Goal: Task Accomplishment & Management: Use online tool/utility

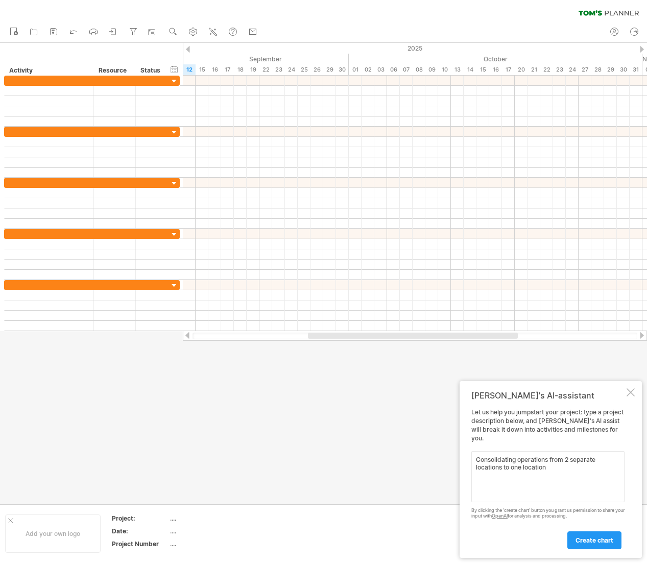
click at [518, 460] on textarea "Consolidating operations from 2 separate locations to one location" at bounding box center [548, 476] width 153 height 51
type textarea "Consolidating powder coating operations from 2 separate locations to one locati…"
click at [592, 538] on span "create chart" at bounding box center [595, 540] width 38 height 8
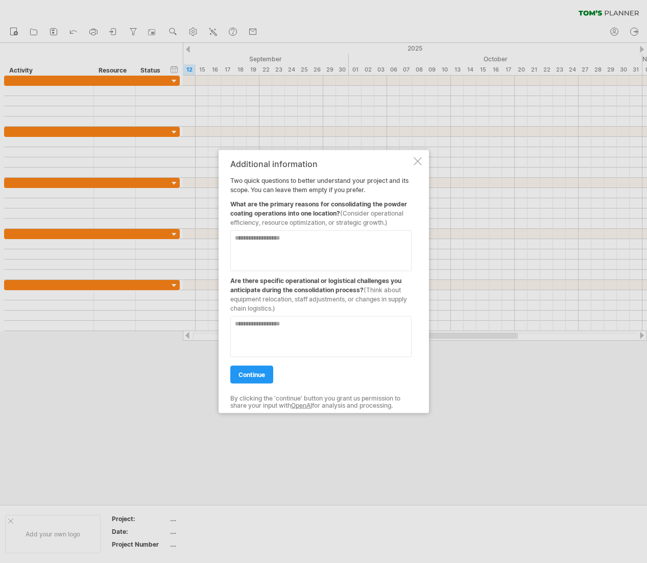
click at [299, 247] on textarea at bounding box center [320, 250] width 181 height 41
type textarea "**********"
click at [275, 328] on textarea at bounding box center [320, 336] width 181 height 41
type textarea "*"
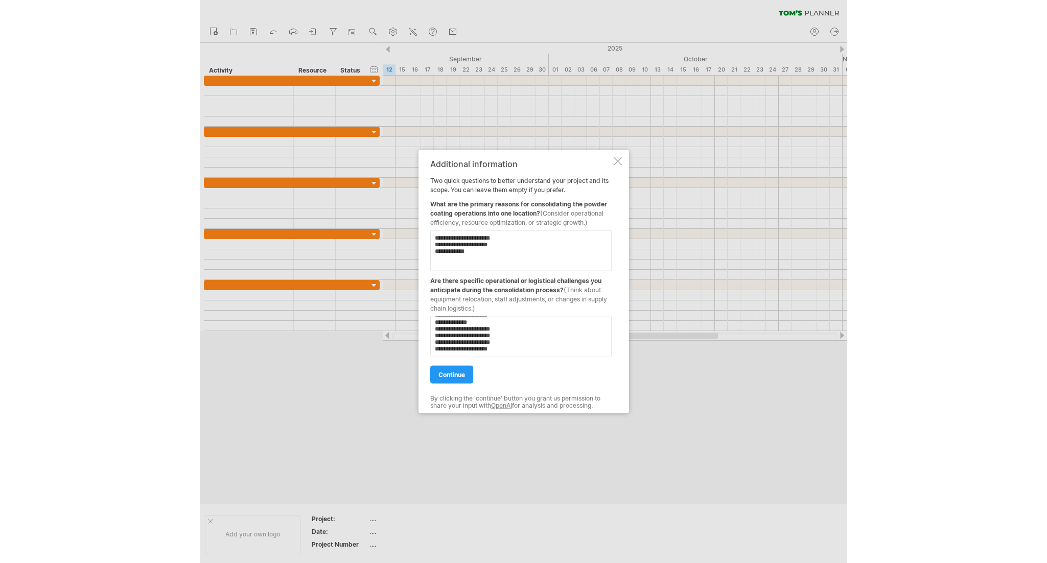
scroll to position [56, 0]
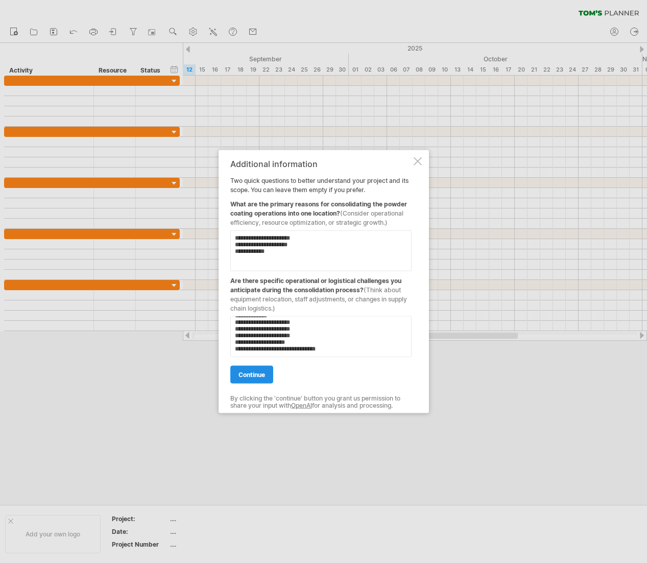
type textarea "**********"
click at [250, 382] on link "continue" at bounding box center [251, 375] width 43 height 18
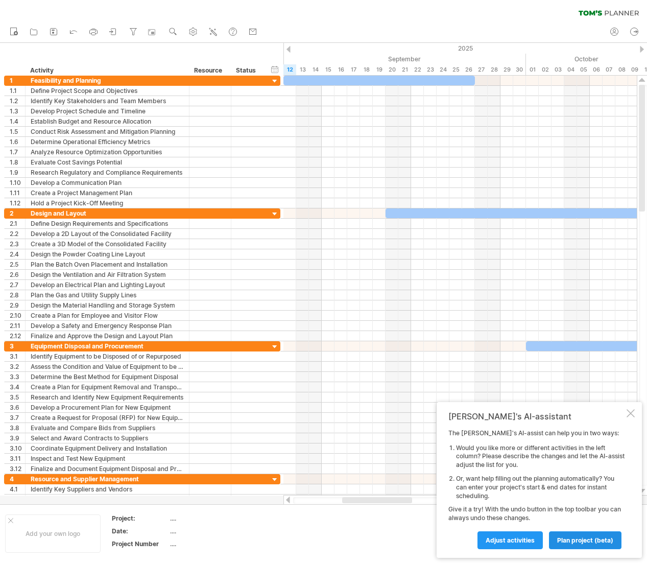
click at [580, 538] on span "plan project (beta)" at bounding box center [585, 540] width 56 height 8
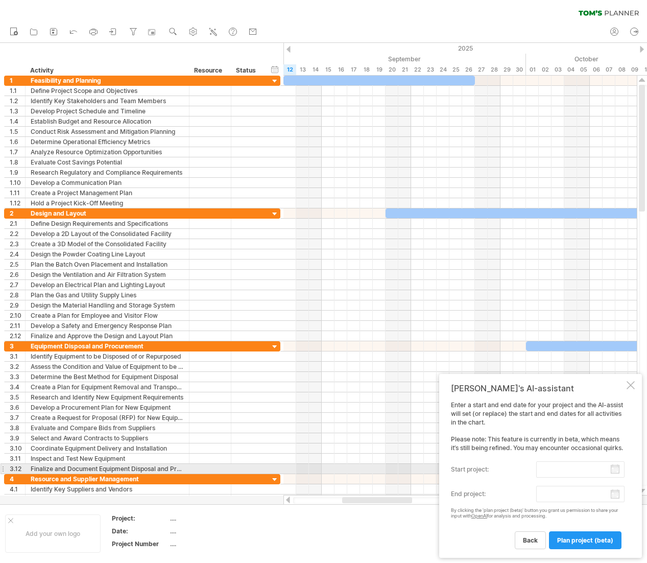
click at [587, 467] on input "start project:" at bounding box center [580, 469] width 88 height 16
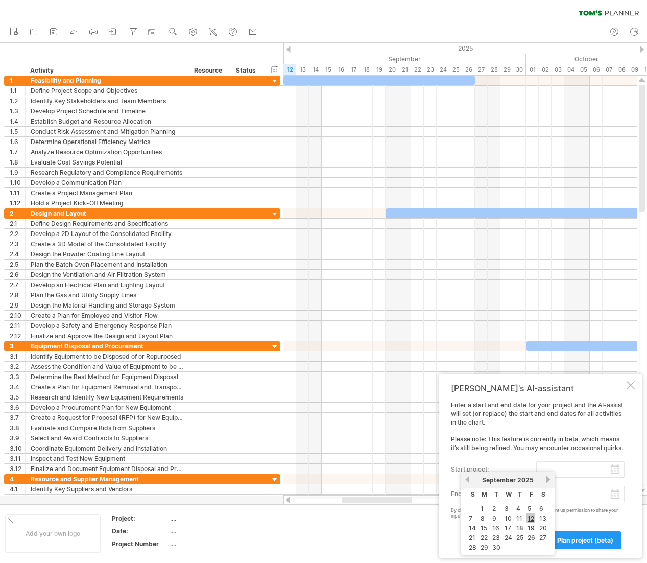
click at [530, 517] on link "12" at bounding box center [531, 518] width 9 height 10
type input "********"
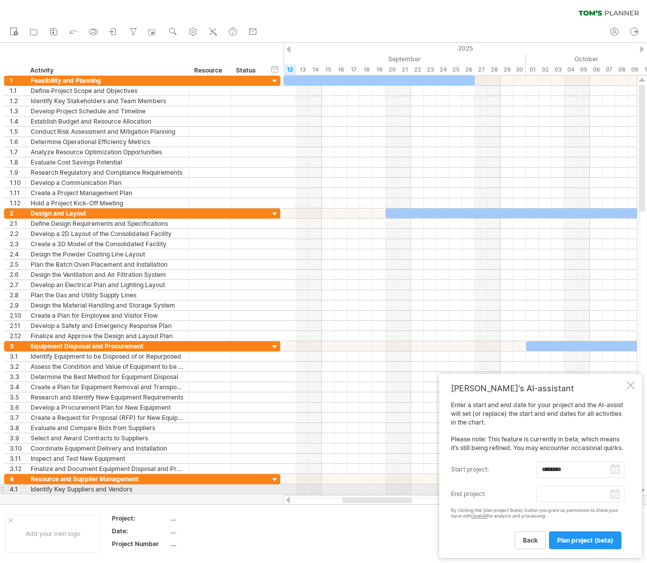
click at [564, 494] on body "progress(100%) Trying to reach [DOMAIN_NAME] Connected again... 0% clear filter…" at bounding box center [323, 282] width 647 height 565
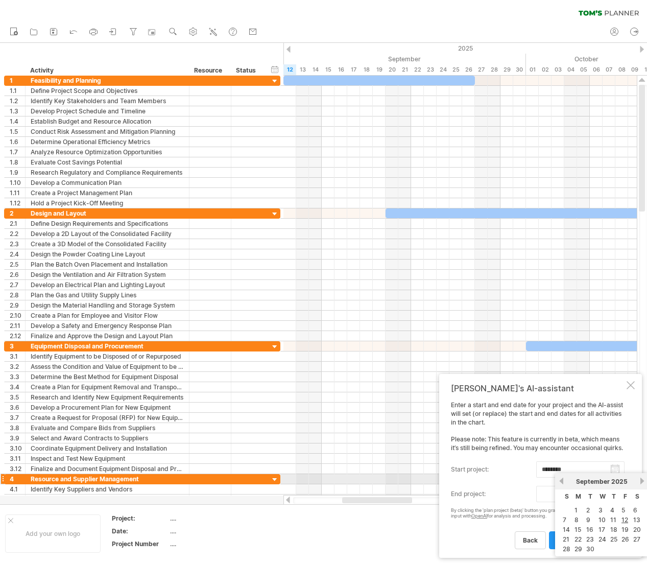
click at [642, 478] on link "next" at bounding box center [643, 481] width 8 height 8
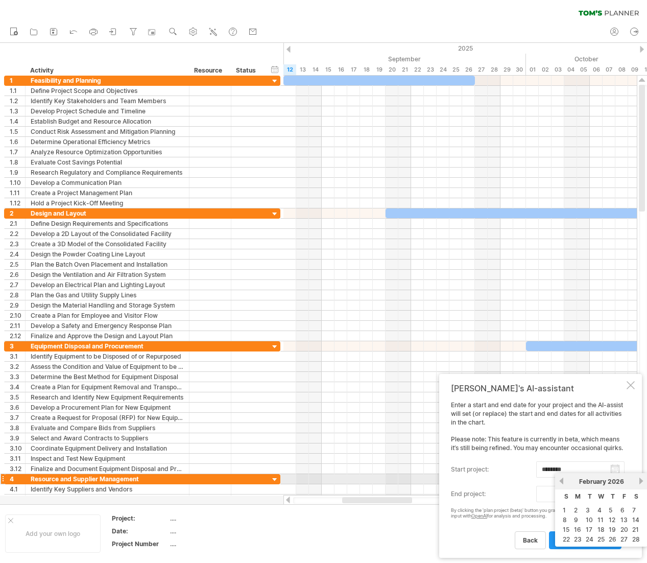
click at [642, 478] on link "next" at bounding box center [642, 481] width 8 height 8
click at [642, 478] on link "next" at bounding box center [643, 481] width 8 height 8
click at [592, 550] on link "30" at bounding box center [590, 549] width 10 height 10
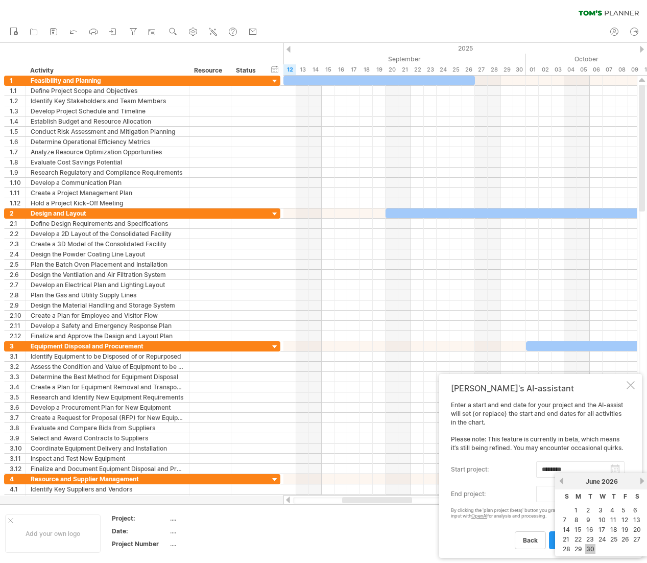
type input "********"
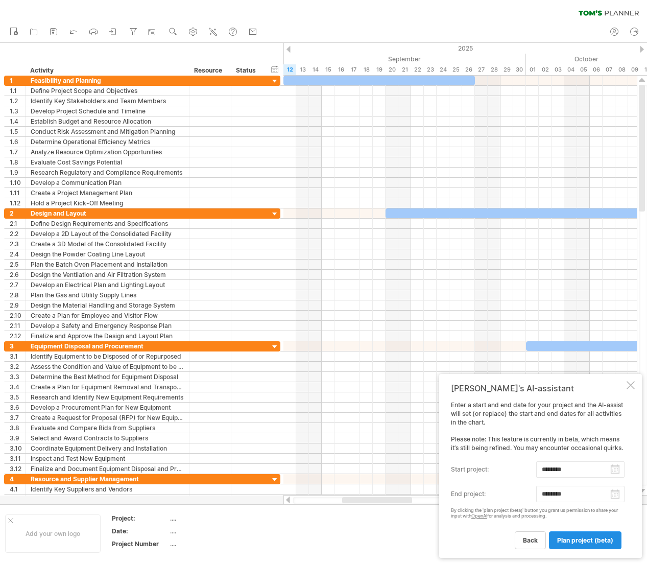
click at [587, 541] on span "plan project (beta)" at bounding box center [585, 540] width 56 height 8
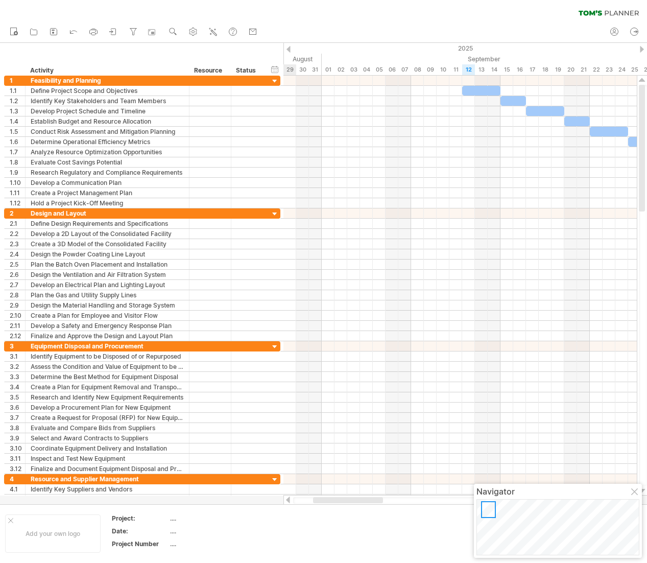
click at [316, 21] on div "new" at bounding box center [323, 31] width 647 height 21
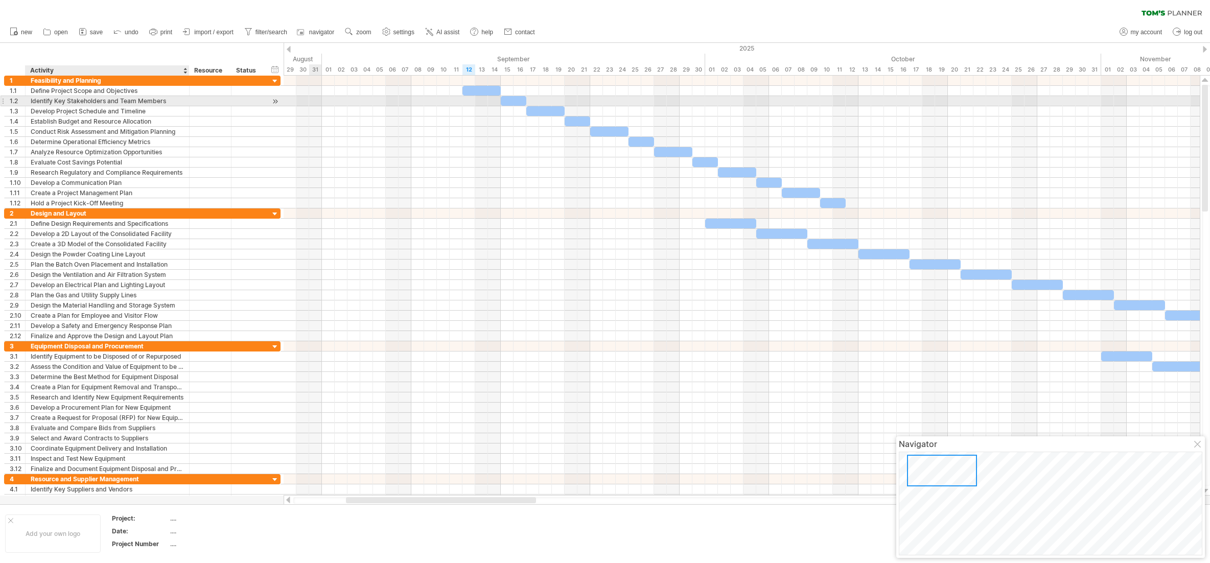
click at [93, 101] on div "Identify Key Stakeholders and Team Members" at bounding box center [107, 101] width 153 height 10
click at [210, 98] on div at bounding box center [210, 101] width 31 height 10
type input "*"
click at [257, 88] on div at bounding box center [248, 91] width 22 height 10
click at [249, 71] on div "Status" at bounding box center [247, 70] width 22 height 10
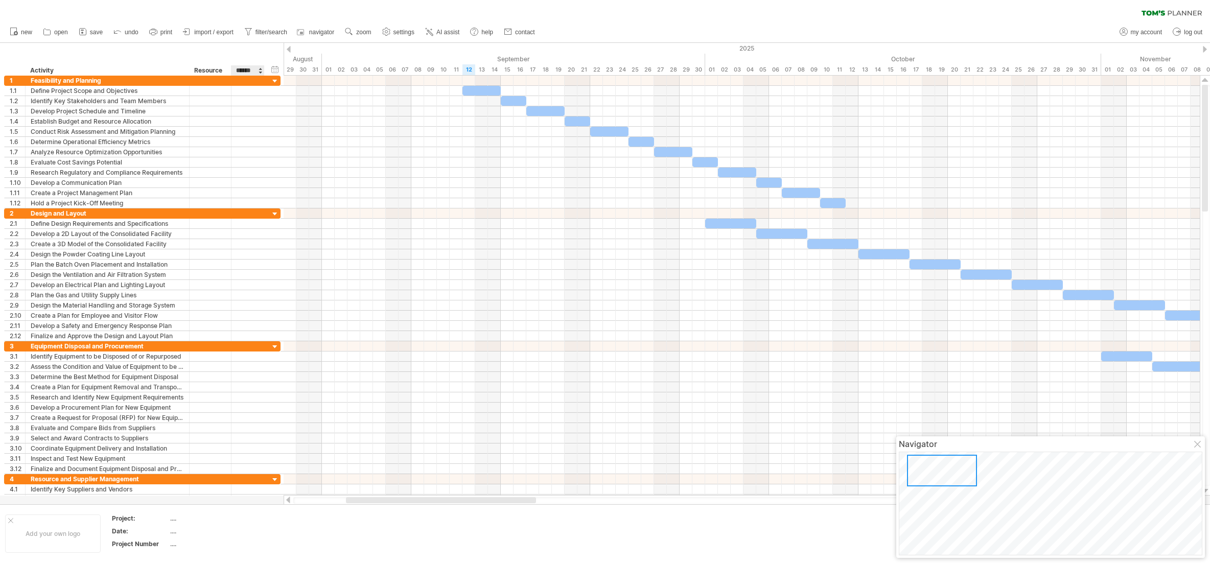
click at [260, 70] on div at bounding box center [260, 70] width 4 height 10
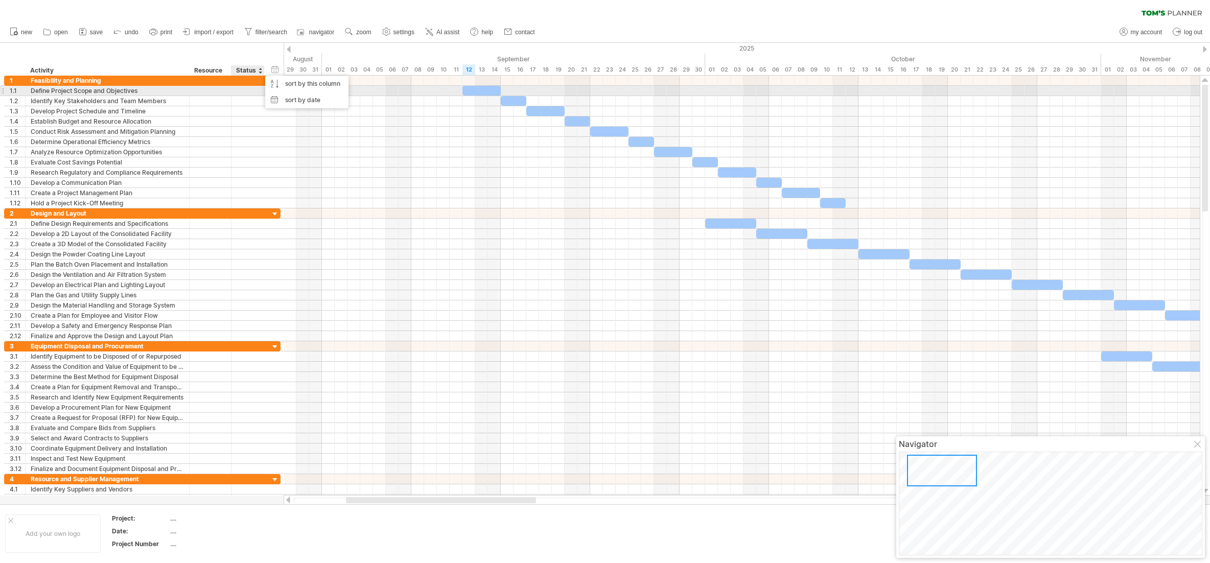
click at [243, 86] on div at bounding box center [248, 91] width 22 height 10
click at [256, 104] on div at bounding box center [248, 101] width 22 height 10
click at [248, 92] on div "25%" at bounding box center [248, 91] width 22 height 10
click at [245, 92] on div "25%" at bounding box center [248, 91] width 22 height 10
click at [250, 91] on input "***" at bounding box center [248, 91] width 22 height 10
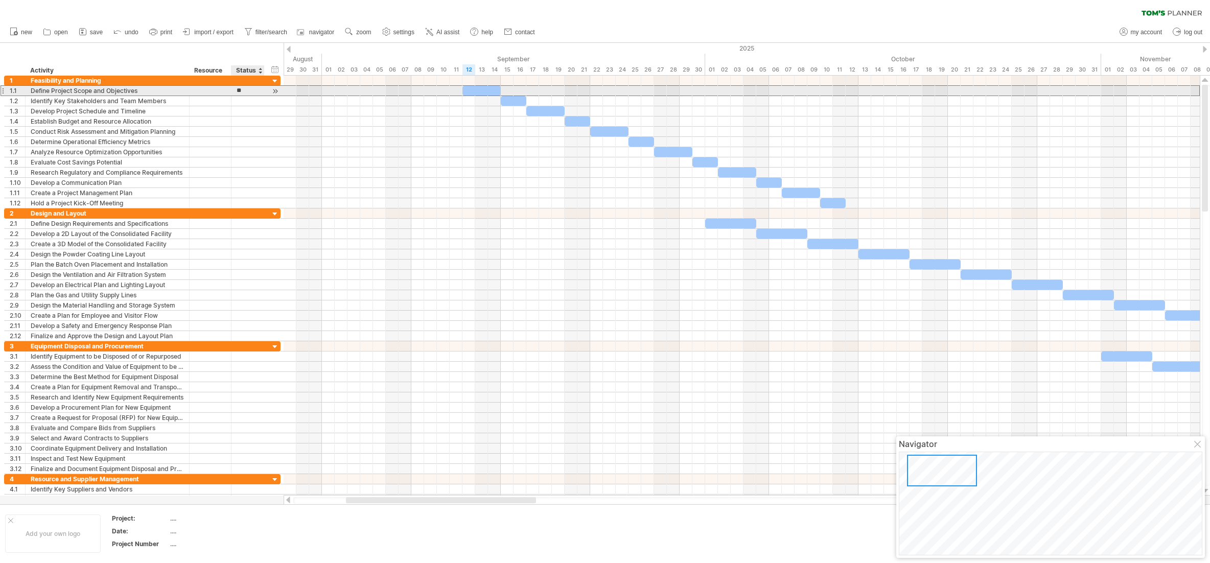
type input "*"
click at [248, 101] on div at bounding box center [248, 101] width 22 height 10
drag, startPoint x: 514, startPoint y: 102, endPoint x: 488, endPoint y: 100, distance: 26.6
click at [488, 100] on div at bounding box center [488, 101] width 26 height 10
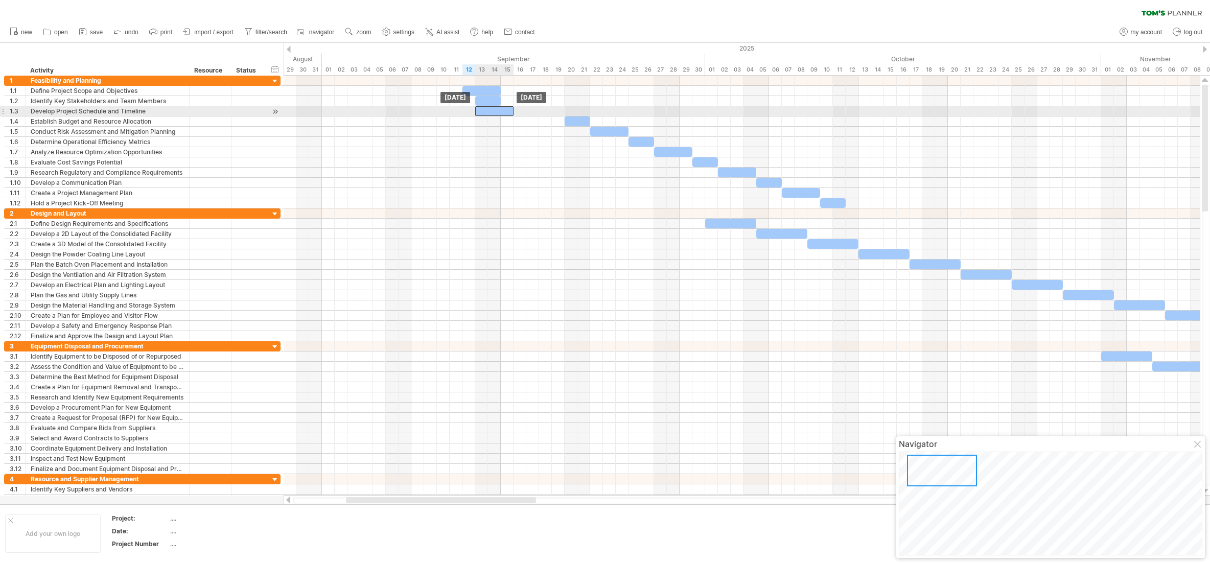
drag, startPoint x: 546, startPoint y: 111, endPoint x: 495, endPoint y: 109, distance: 51.1
click at [495, 109] on div at bounding box center [494, 111] width 38 height 10
drag, startPoint x: 514, startPoint y: 109, endPoint x: 524, endPoint y: 109, distance: 10.2
click at [524, 109] on span at bounding box center [526, 111] width 4 height 10
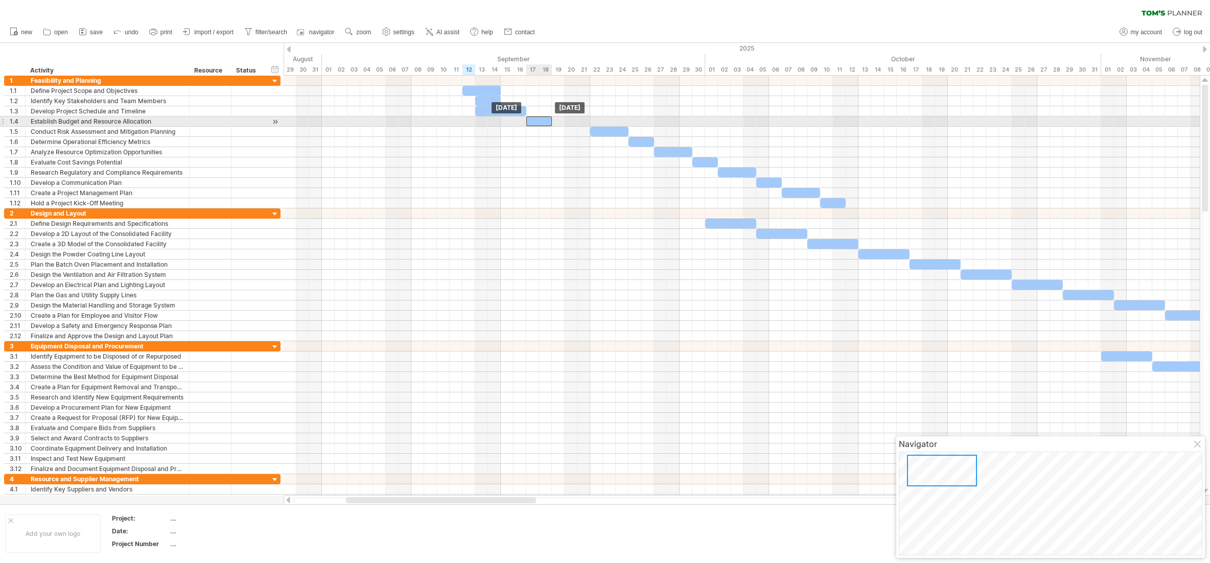
drag, startPoint x: 574, startPoint y: 119, endPoint x: 536, endPoint y: 117, distance: 37.9
click at [536, 117] on div at bounding box center [539, 121] width 26 height 10
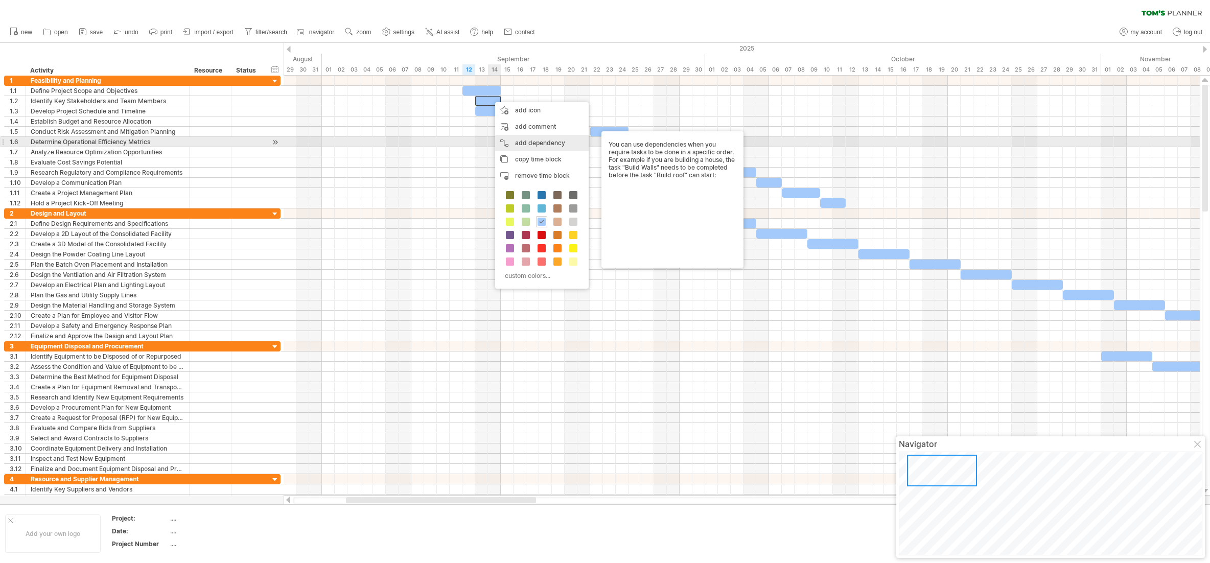
click at [549, 145] on div "add dependency You can use dependencies when you require tasks to be done in a …" at bounding box center [541, 143] width 93 height 16
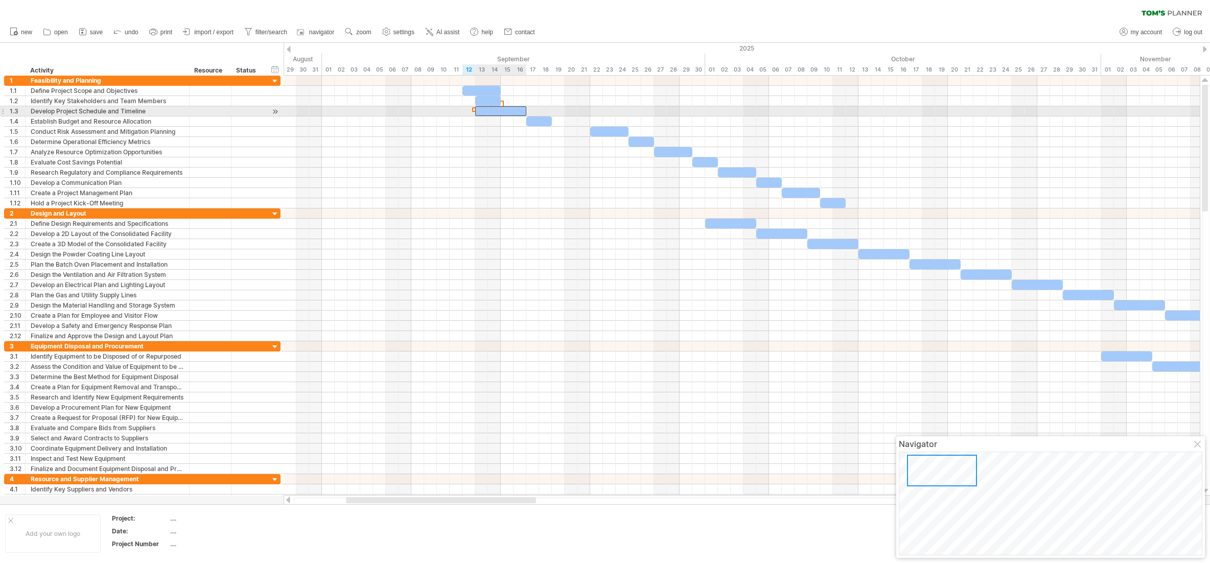
click at [506, 112] on div at bounding box center [500, 111] width 51 height 10
drag, startPoint x: 495, startPoint y: 111, endPoint x: 524, endPoint y: 113, distance: 29.7
click at [524, 113] on div at bounding box center [532, 111] width 51 height 10
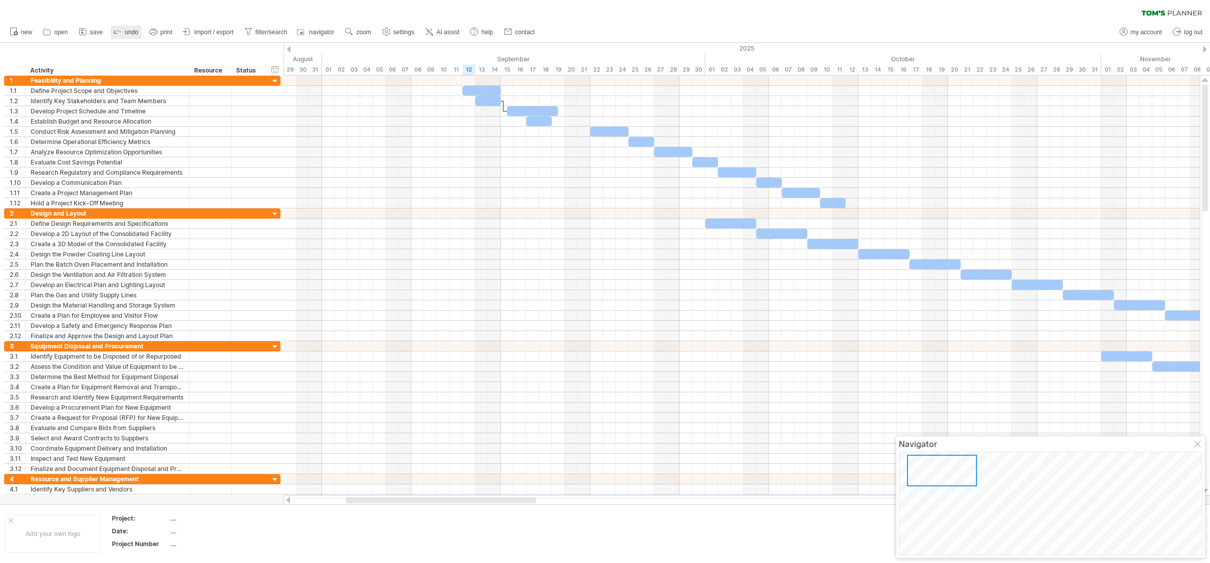
click at [119, 31] on icon at bounding box center [117, 31] width 10 height 10
click at [95, 28] on link "save" at bounding box center [91, 32] width 30 height 13
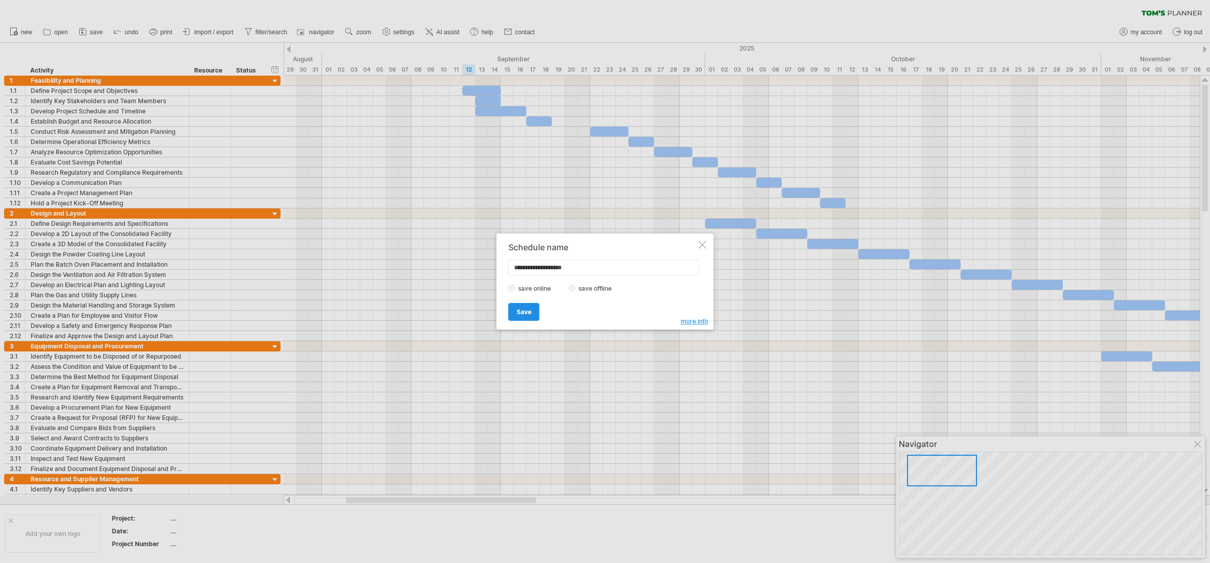
type input "**********"
click at [516, 309] on span "Save" at bounding box center [523, 312] width 15 height 8
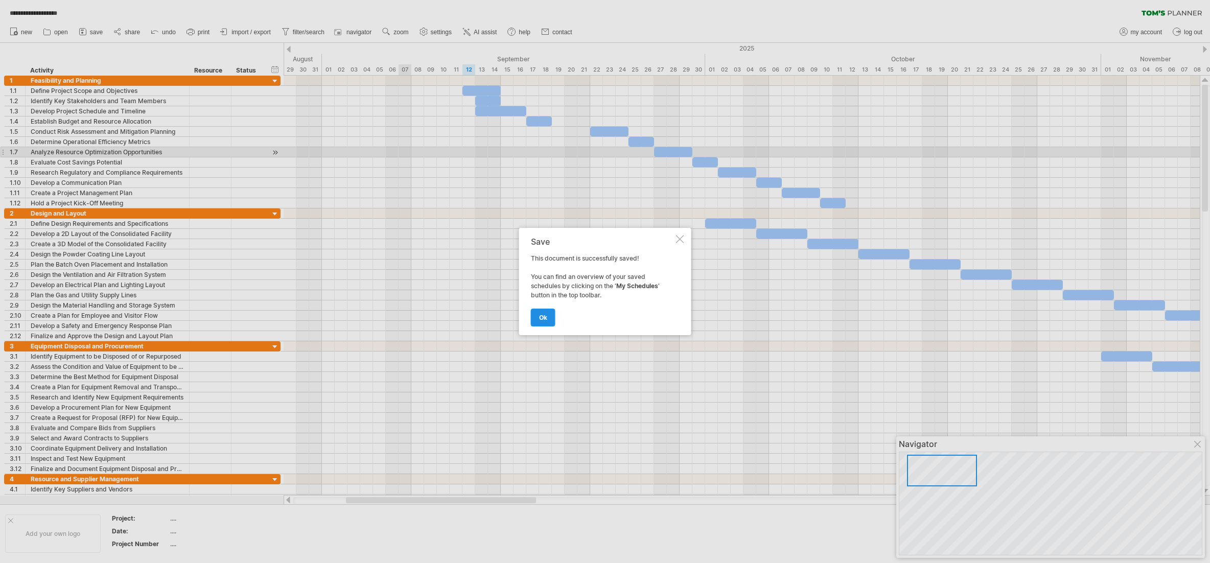
click at [542, 313] on link "ok" at bounding box center [543, 318] width 25 height 18
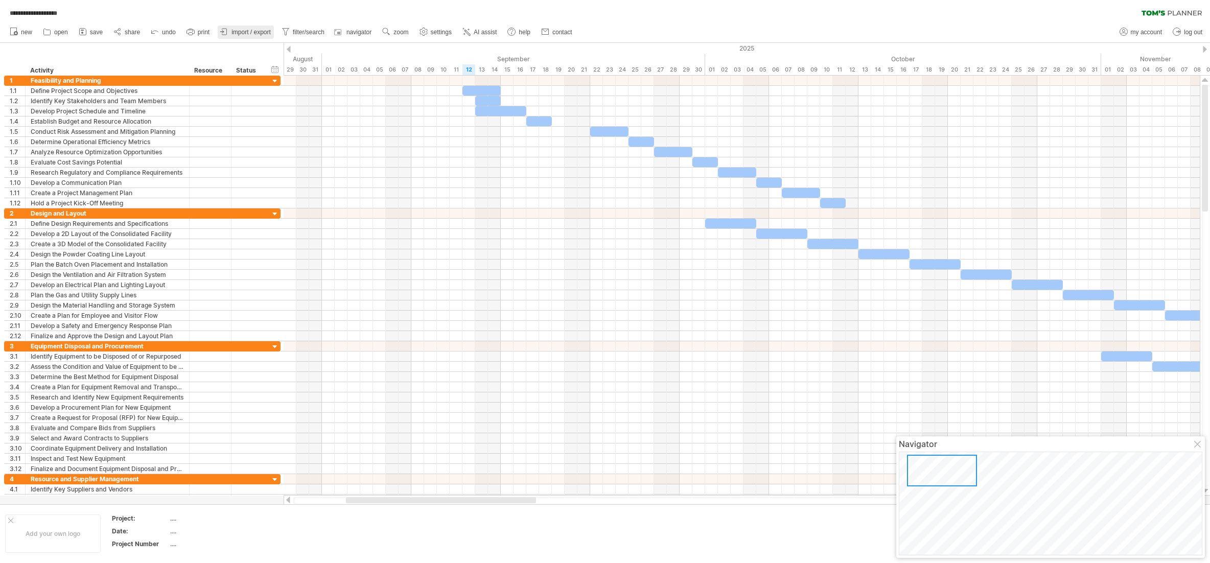
click at [239, 31] on span "import / export" at bounding box center [250, 32] width 39 height 7
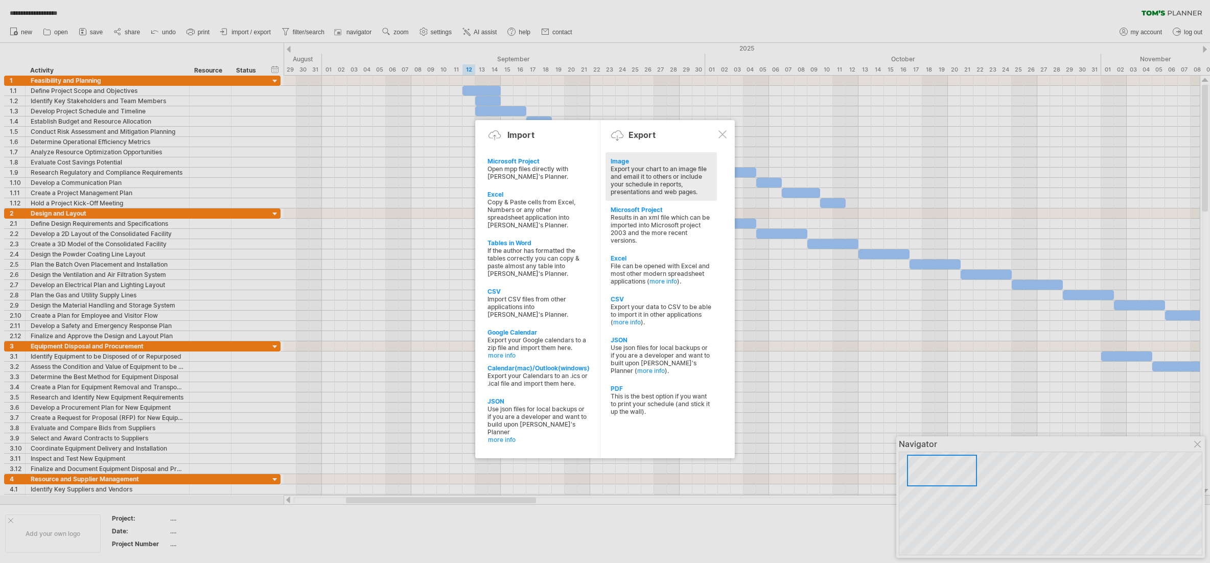
click at [647, 179] on div "Export your chart to an image file and email it to others or include your sched…" at bounding box center [660, 180] width 101 height 31
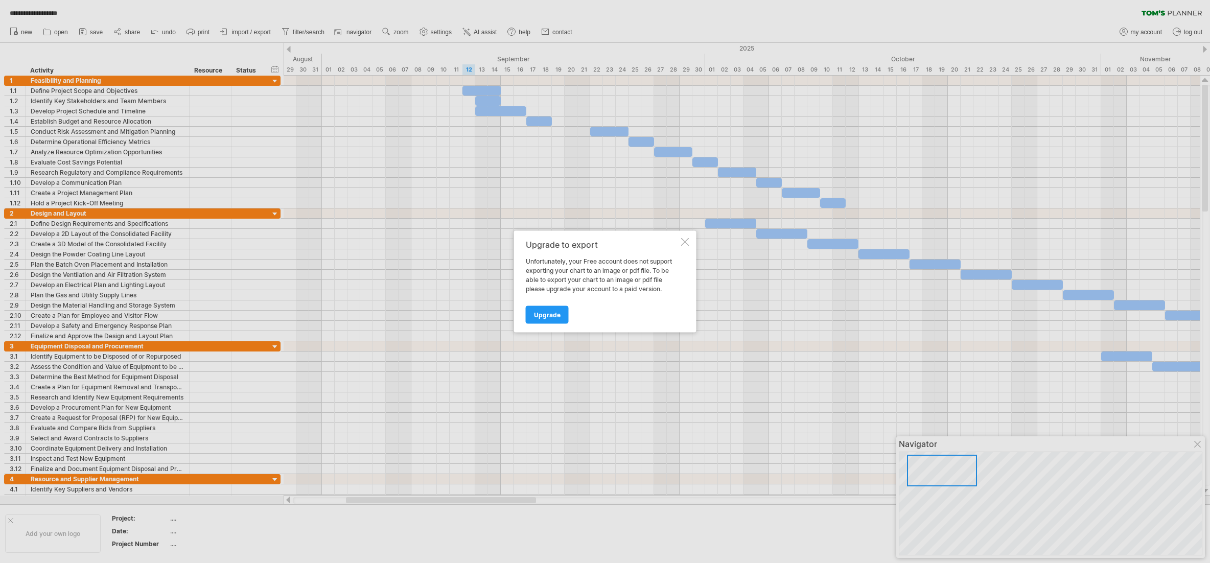
click at [647, 242] on div at bounding box center [685, 242] width 8 height 8
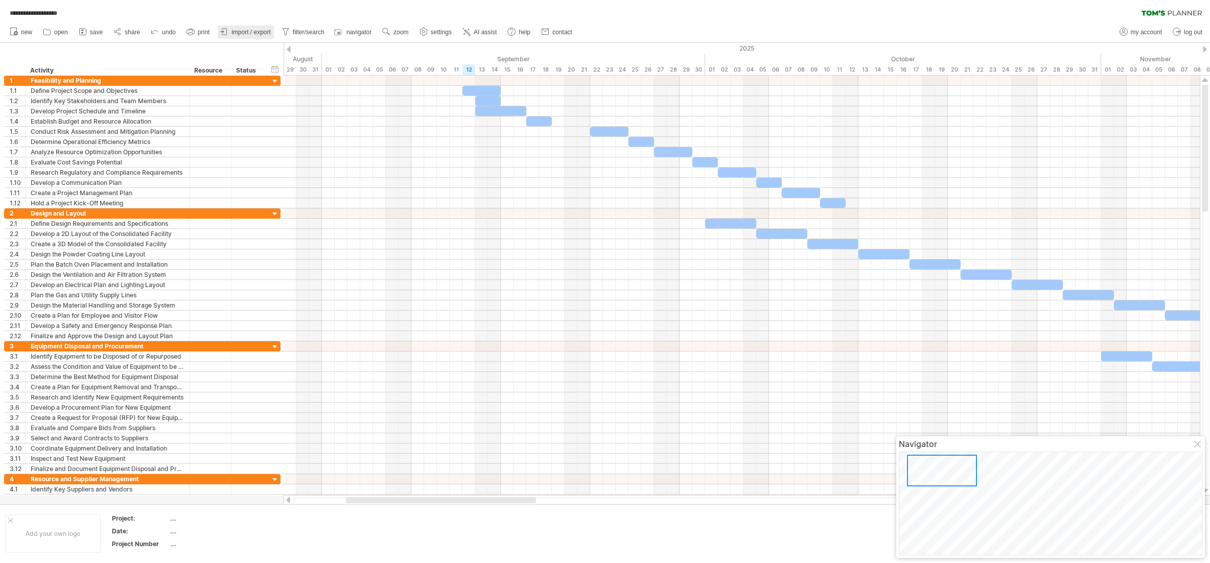
click at [252, 30] on span "import / export" at bounding box center [250, 32] width 39 height 7
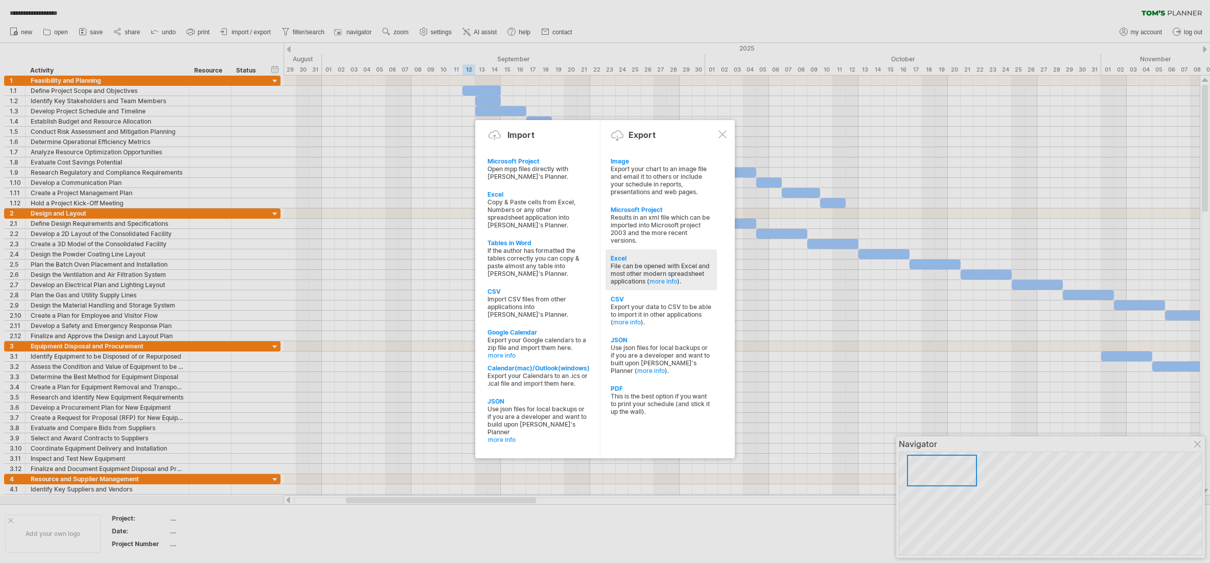
click at [634, 265] on div "File can be opened with Excel and most other modern spreadsheet applications ( …" at bounding box center [660, 273] width 101 height 23
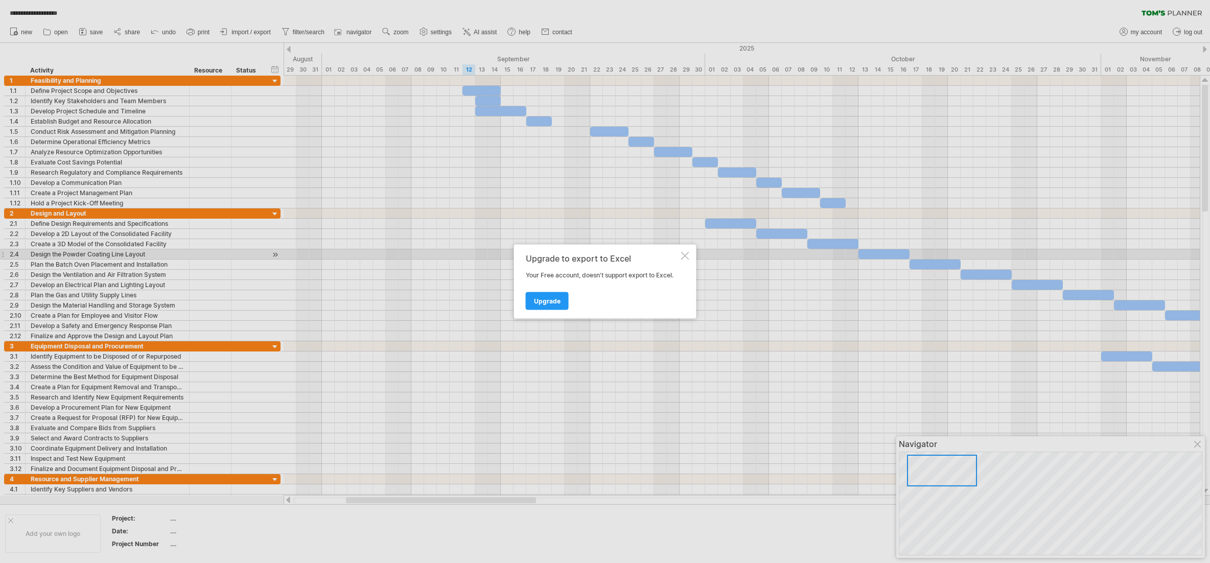
click at [647, 252] on div at bounding box center [685, 256] width 8 height 8
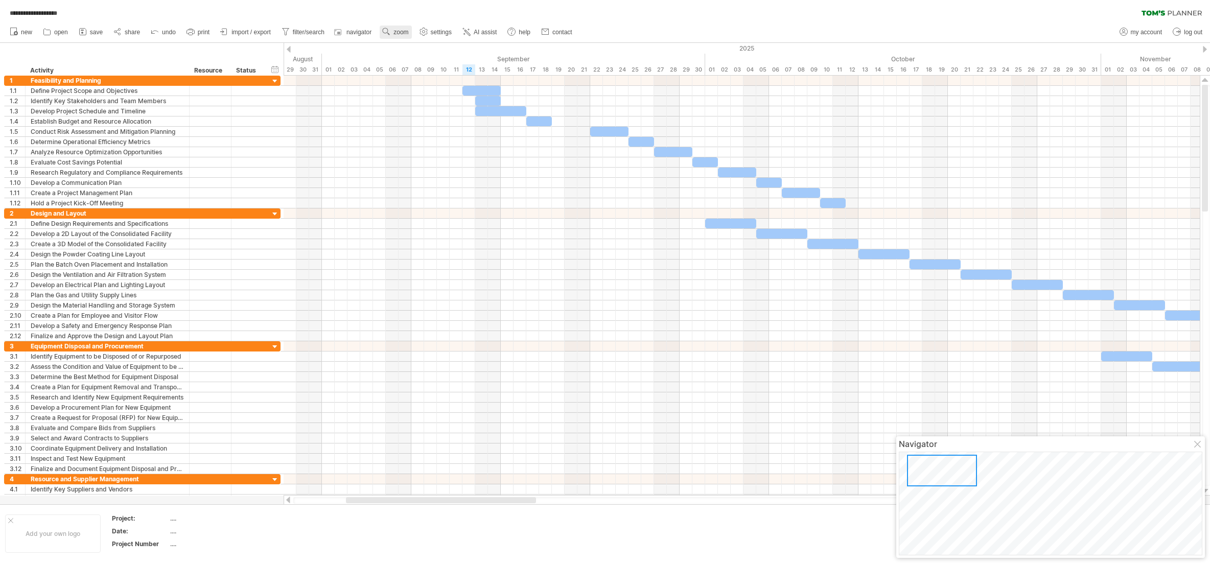
click at [405, 33] on span "zoom" at bounding box center [400, 32] width 15 height 7
click at [431, 49] on div "Month" at bounding box center [438, 46] width 57 height 16
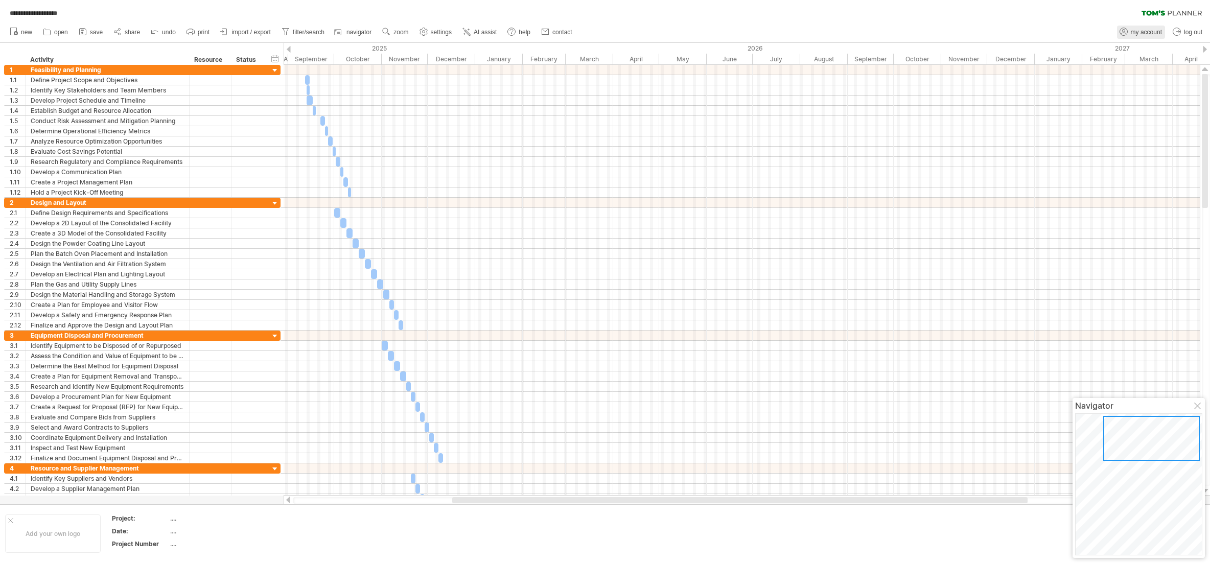
click at [647, 32] on span "my account" at bounding box center [1146, 32] width 31 height 7
type input "**********"
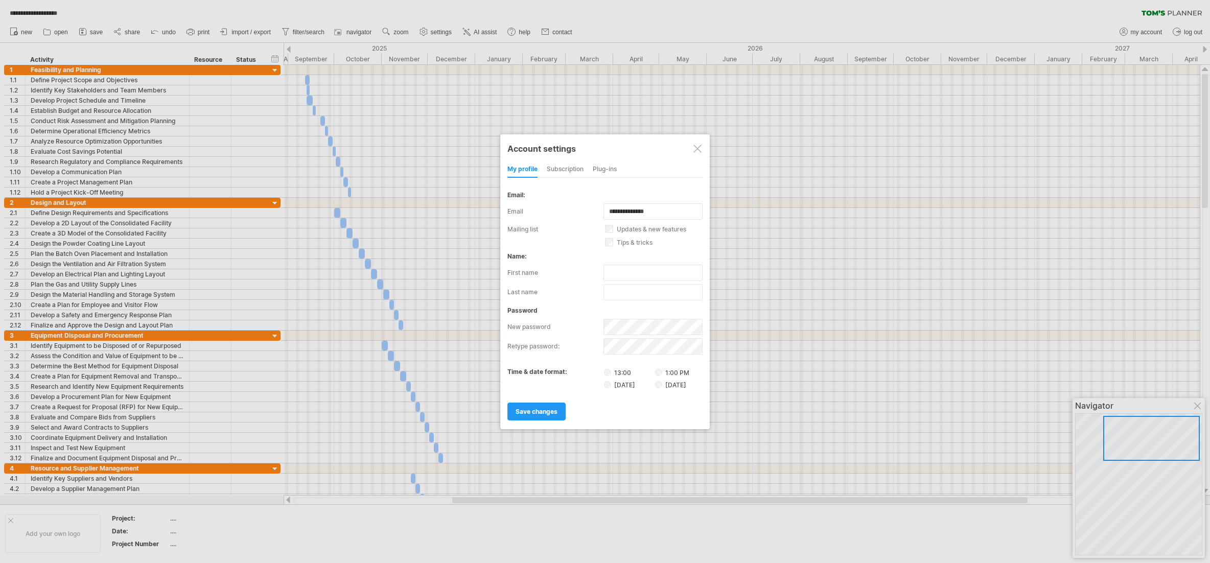
click at [578, 168] on div "subscription" at bounding box center [565, 169] width 37 height 16
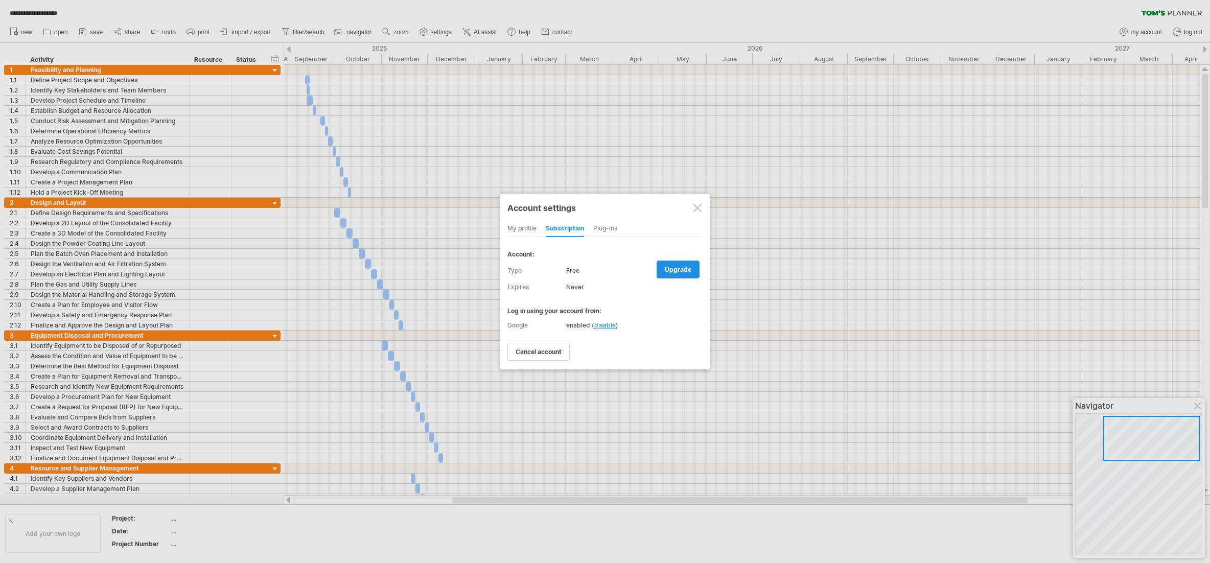
click at [647, 268] on span "upgrade" at bounding box center [678, 270] width 27 height 8
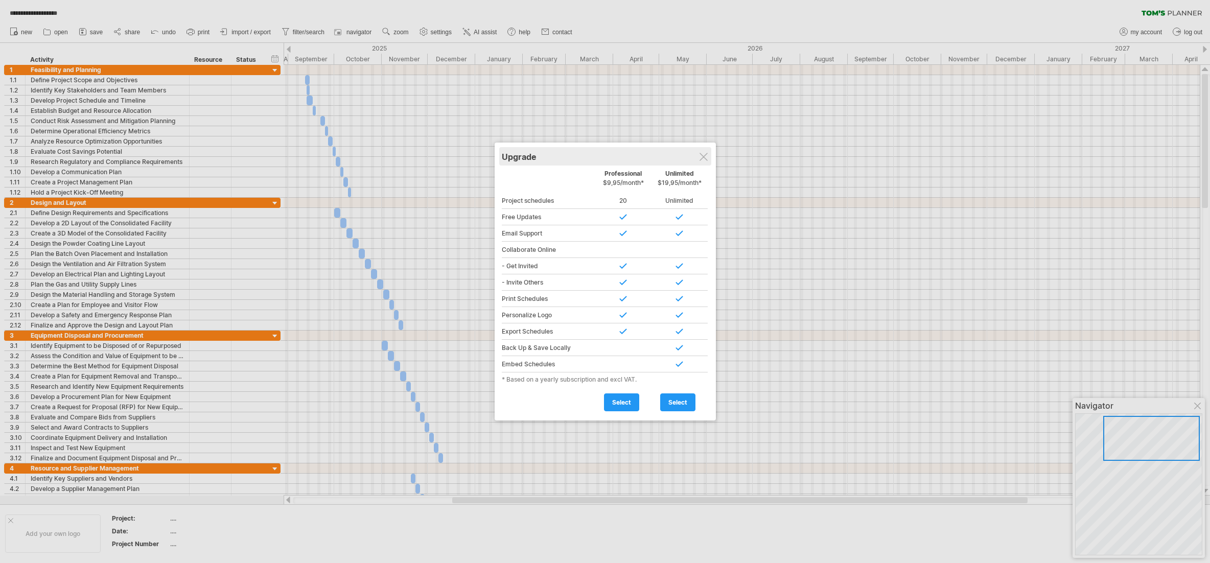
click at [647, 156] on div "Upgrade" at bounding box center [605, 156] width 207 height 18
click at [647, 160] on div at bounding box center [703, 157] width 8 height 8
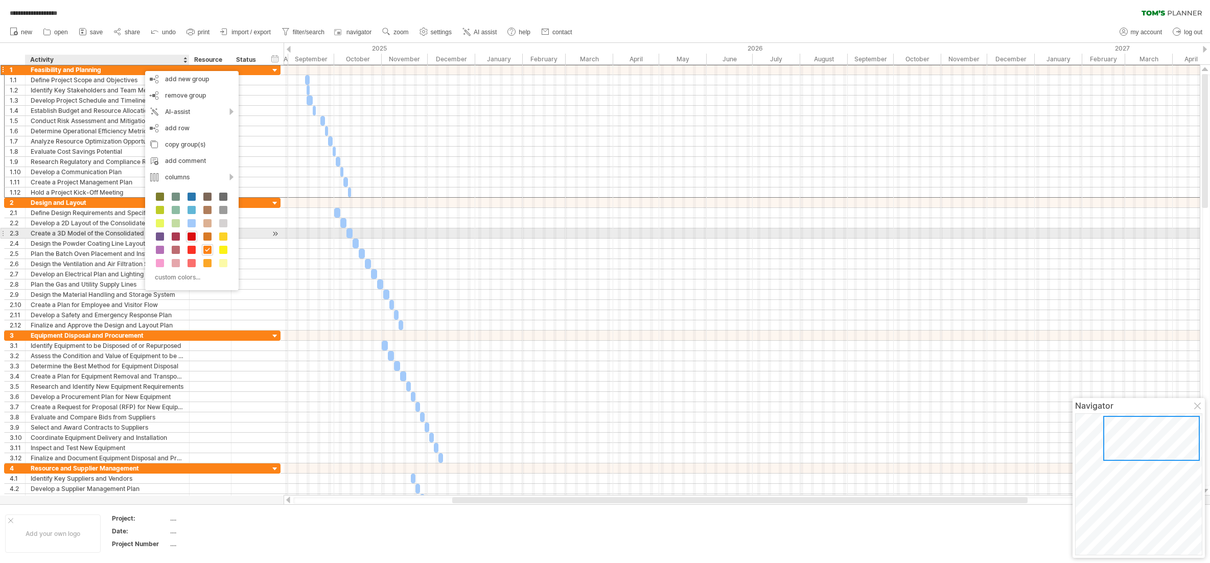
click at [191, 234] on span at bounding box center [191, 236] width 8 height 8
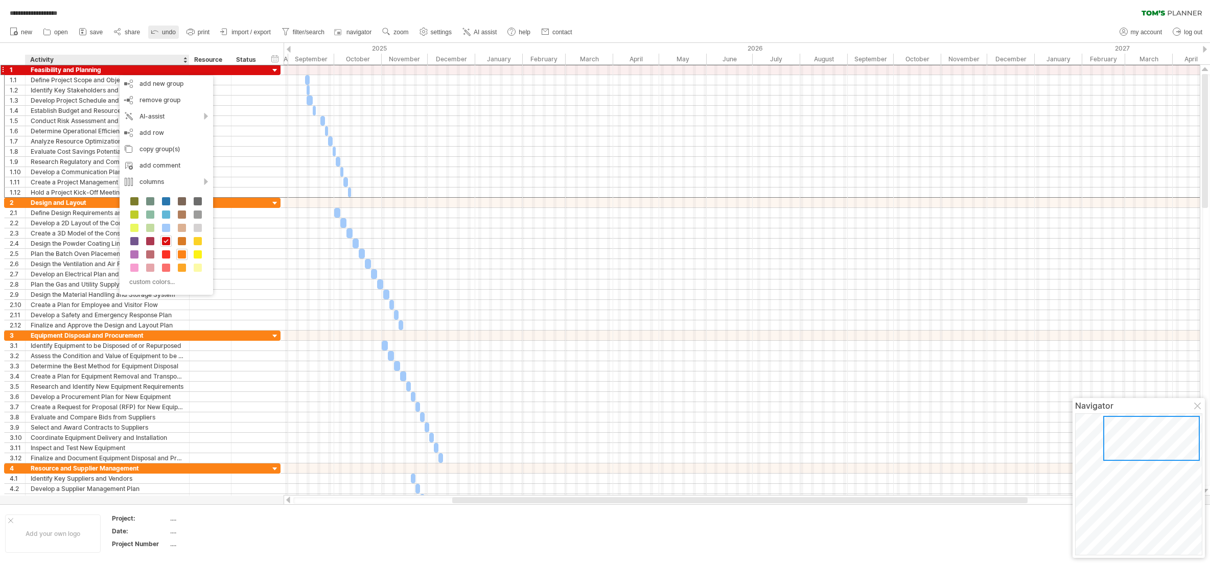
click at [166, 33] on span "undo" at bounding box center [169, 32] width 14 height 7
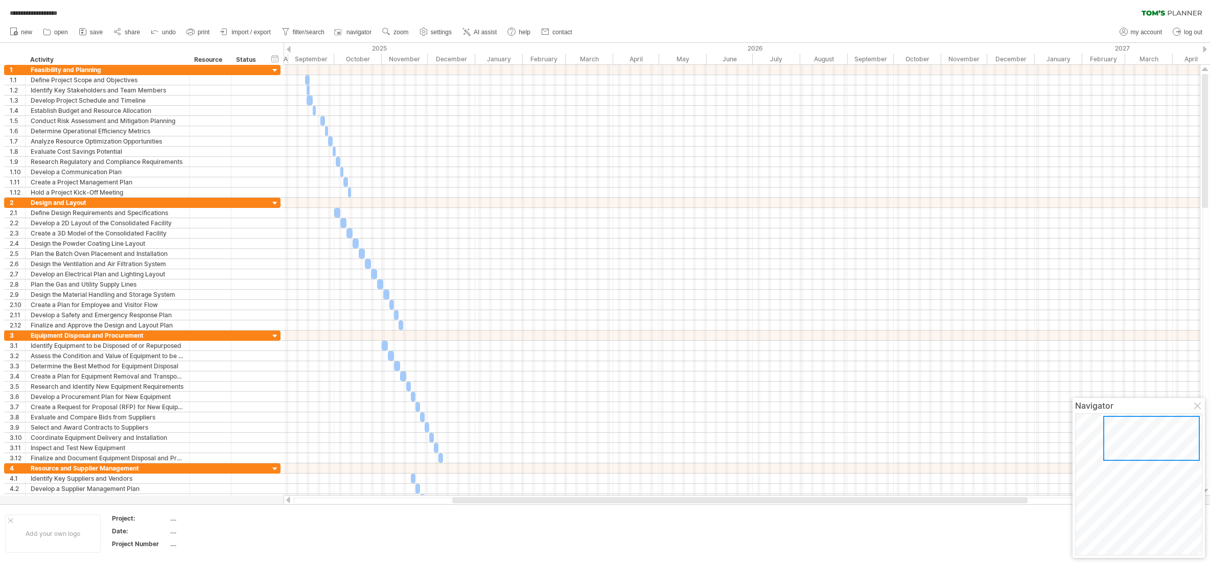
click at [167, 13] on div "**********" at bounding box center [605, 10] width 1210 height 21
click at [526, 10] on div "**********" at bounding box center [605, 10] width 1210 height 21
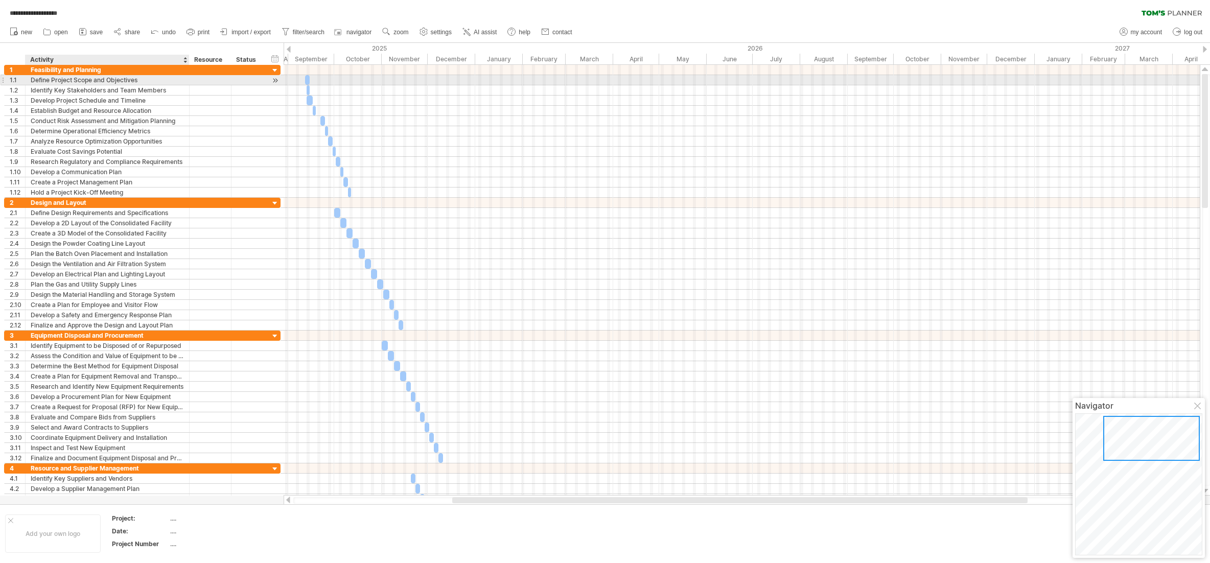
click at [59, 79] on div "Define Project Scope and Objectives" at bounding box center [107, 80] width 153 height 10
click at [59, 79] on input "**********" at bounding box center [107, 80] width 153 height 10
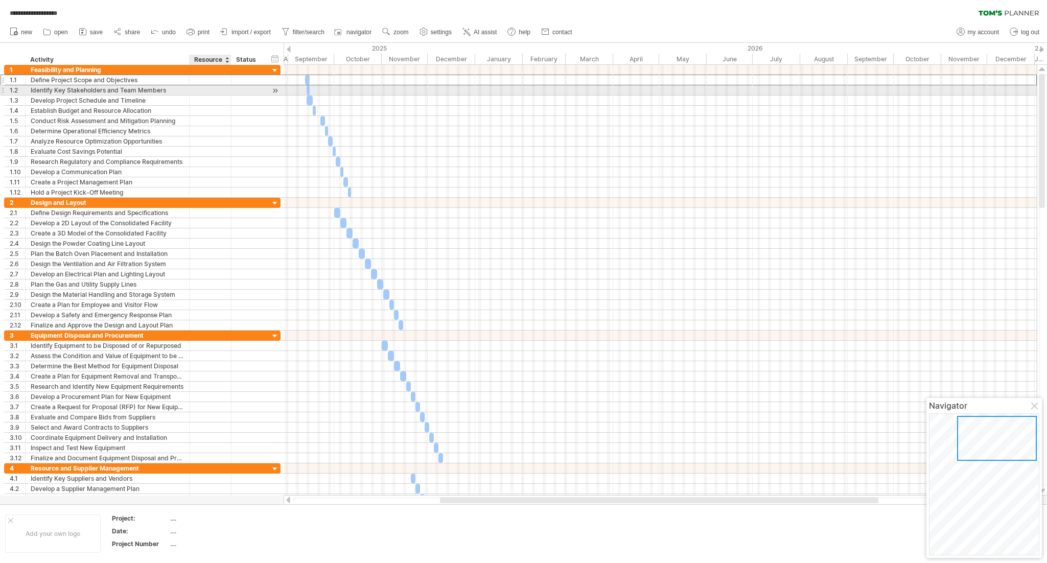
click at [206, 94] on div at bounding box center [210, 90] width 31 height 10
click at [92, 92] on div "Identify Key Stakeholders and Team Members" at bounding box center [107, 90] width 153 height 10
click at [0, 0] on input "**********" at bounding box center [0, 0] width 0 height 0
click at [92, 92] on input "**********" at bounding box center [107, 90] width 153 height 10
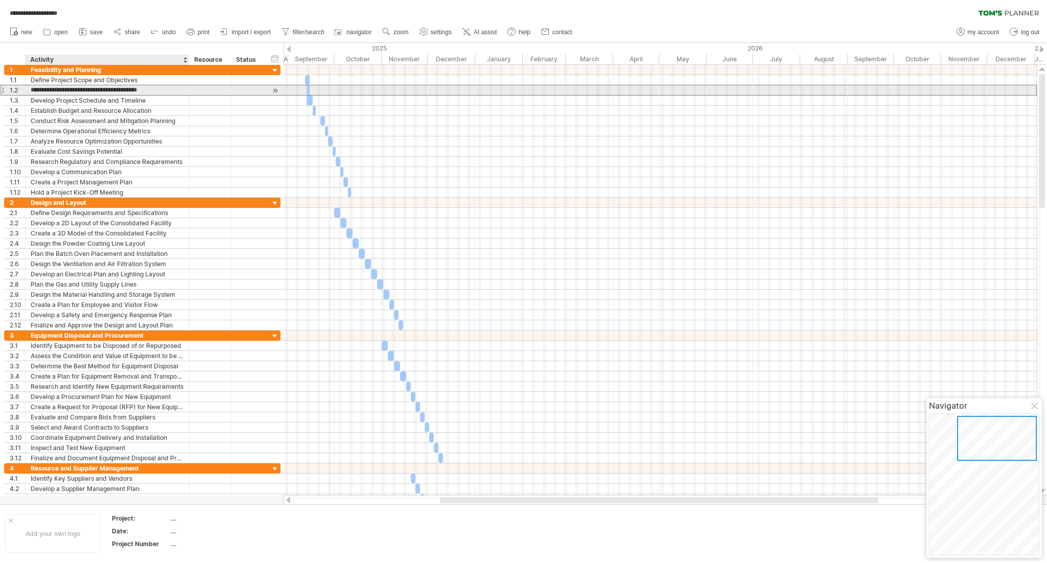
click at [92, 92] on input "**********" at bounding box center [107, 90] width 153 height 10
type input "**********"
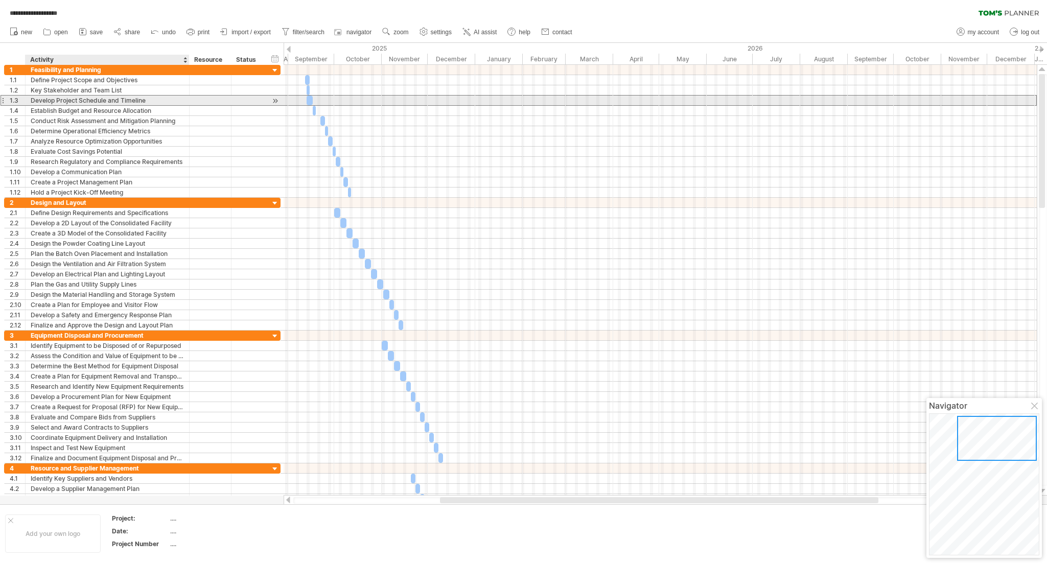
click at [86, 99] on div "Develop Project Schedule and Timeline" at bounding box center [107, 101] width 153 height 10
click at [311, 102] on span at bounding box center [313, 101] width 4 height 10
click at [310, 100] on div at bounding box center [310, 101] width 6 height 10
click at [138, 98] on div "Develop Project Schedule and Timeline" at bounding box center [107, 101] width 153 height 10
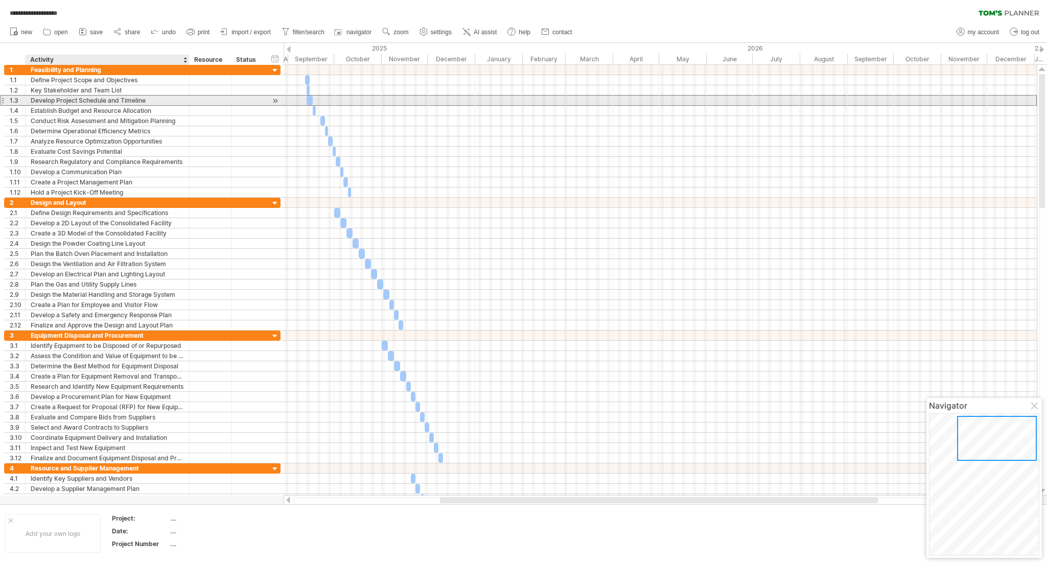
click at [138, 98] on div "Develop Project Schedule and Timeline" at bounding box center [107, 101] width 153 height 10
click at [0, 0] on input "**********" at bounding box center [0, 0] width 0 height 0
click at [306, 99] on div at bounding box center [305, 101] width 6 height 10
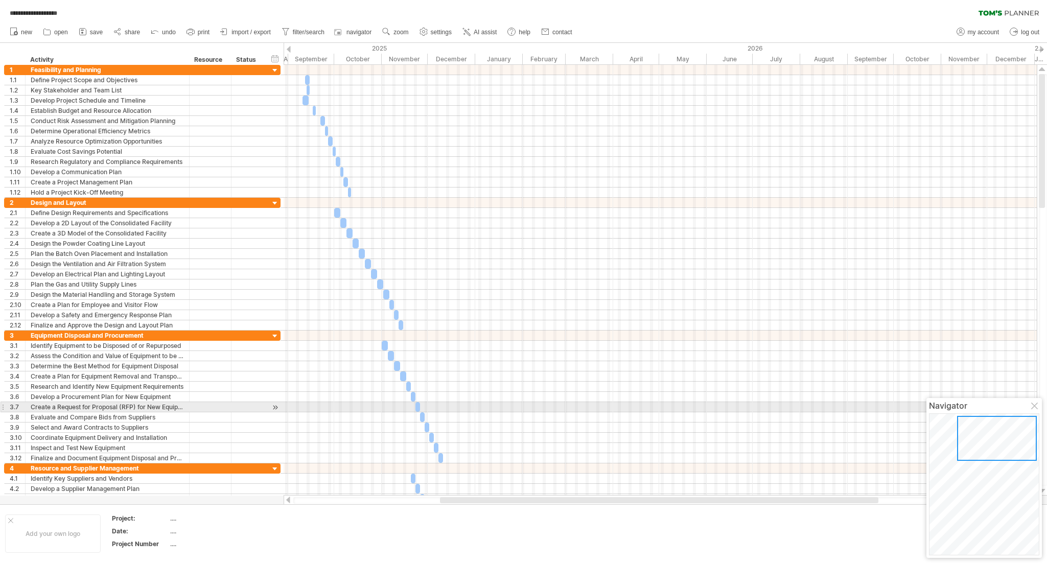
click at [647, 405] on div at bounding box center [1035, 407] width 8 height 8
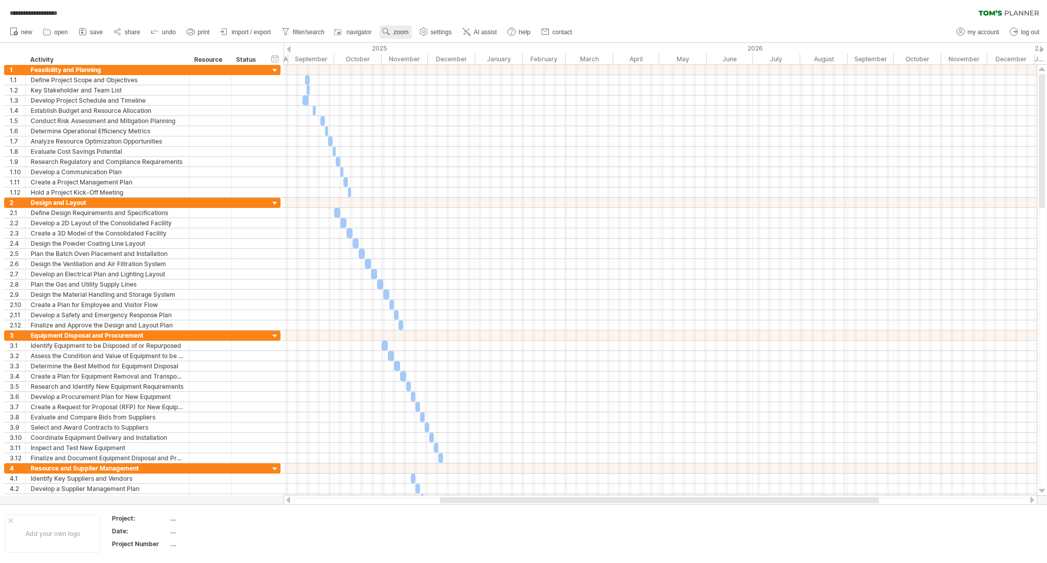
click at [391, 33] on use at bounding box center [386, 32] width 10 height 10
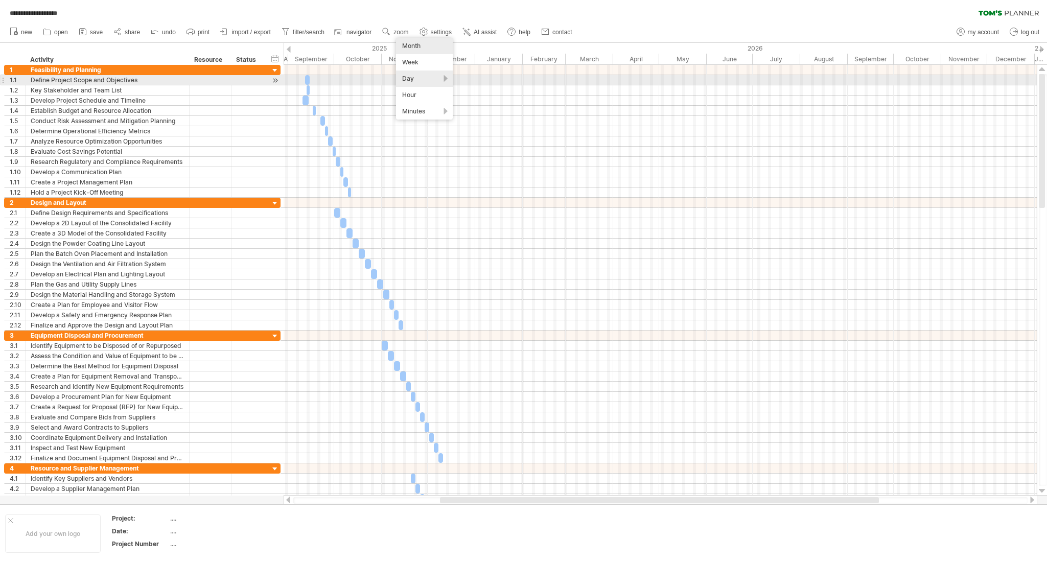
click at [411, 77] on div "Day" at bounding box center [424, 78] width 57 height 16
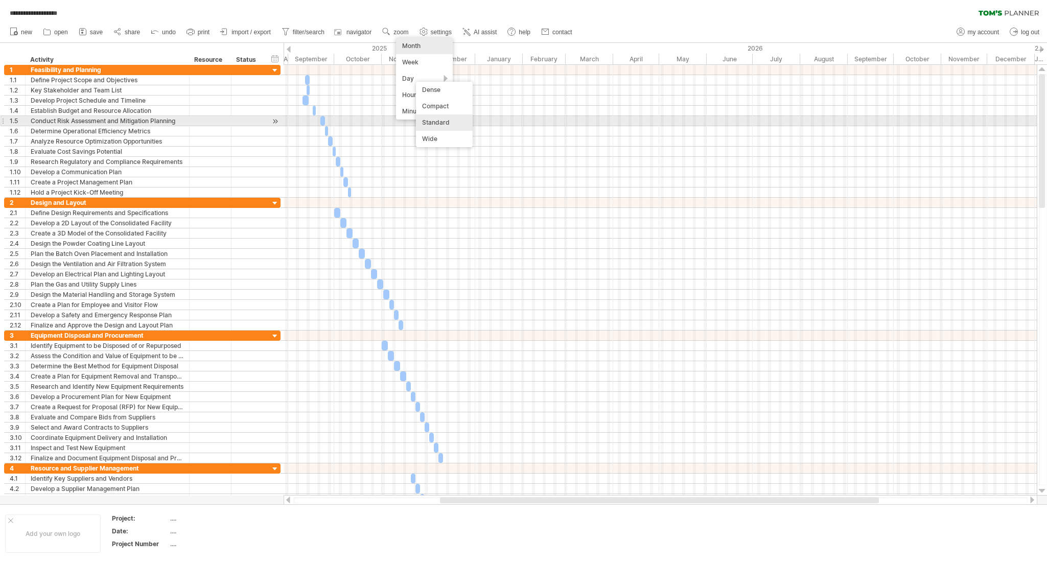
click at [446, 126] on div "Standard" at bounding box center [444, 122] width 57 height 16
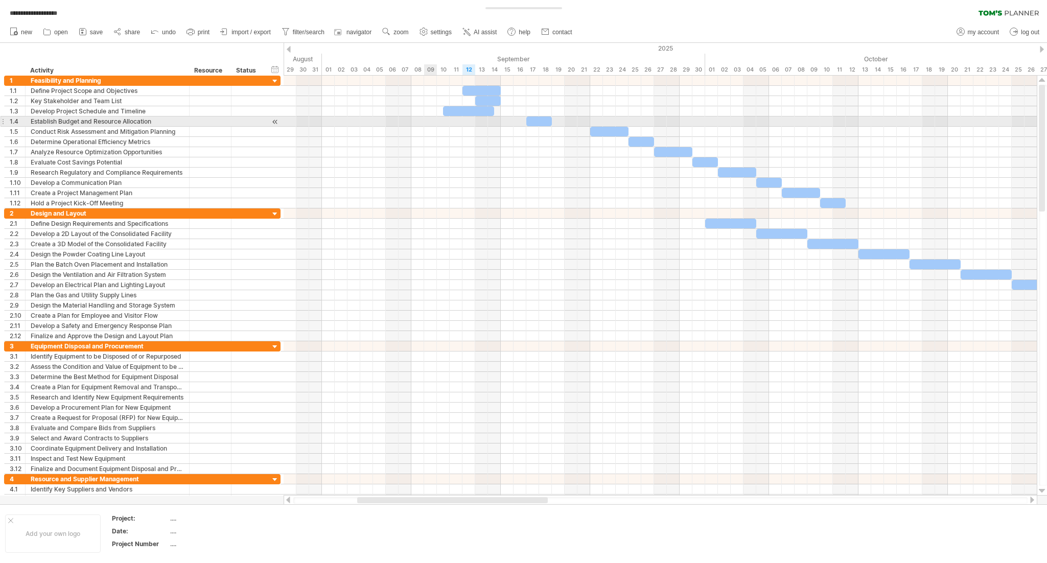
click at [428, 121] on div at bounding box center [660, 121] width 753 height 10
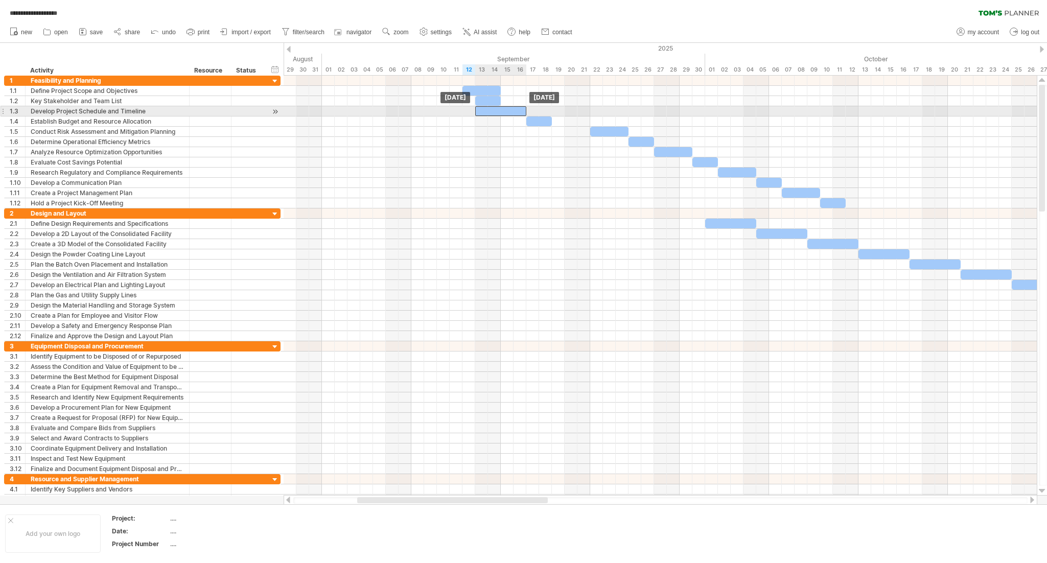
drag, startPoint x: 461, startPoint y: 110, endPoint x: 491, endPoint y: 112, distance: 30.2
click at [491, 112] on div at bounding box center [500, 111] width 51 height 10
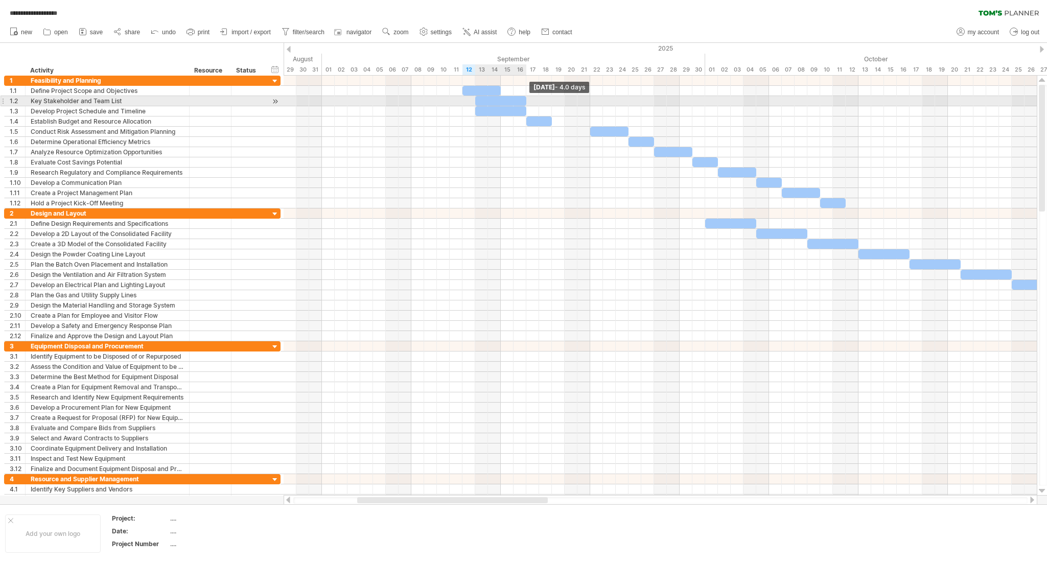
drag, startPoint x: 501, startPoint y: 101, endPoint x: 525, endPoint y: 102, distance: 24.0
click at [525, 102] on span at bounding box center [526, 101] width 4 height 10
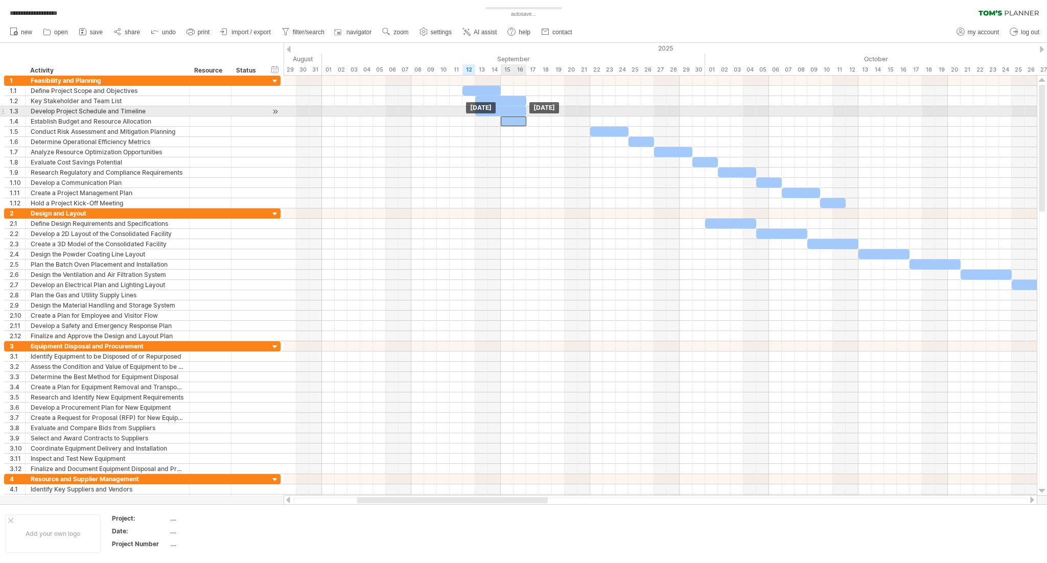
drag, startPoint x: 538, startPoint y: 121, endPoint x: 514, endPoint y: 116, distance: 23.9
click at [514, 116] on div at bounding box center [514, 121] width 26 height 10
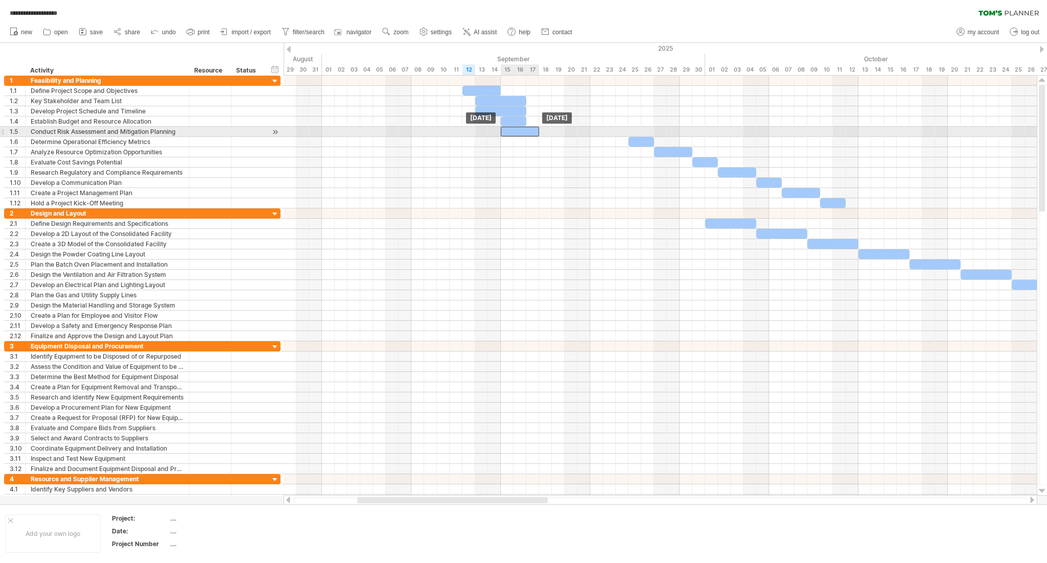
drag, startPoint x: 601, startPoint y: 133, endPoint x: 513, endPoint y: 133, distance: 87.9
click at [513, 133] on div at bounding box center [520, 132] width 38 height 10
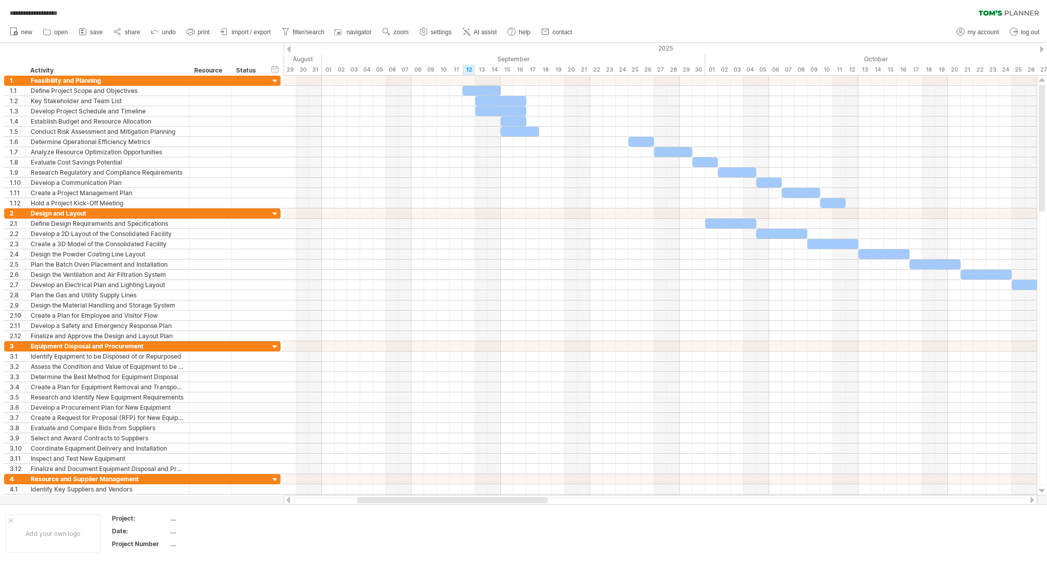
click at [647, 15] on div "**********" at bounding box center [523, 10] width 1047 height 21
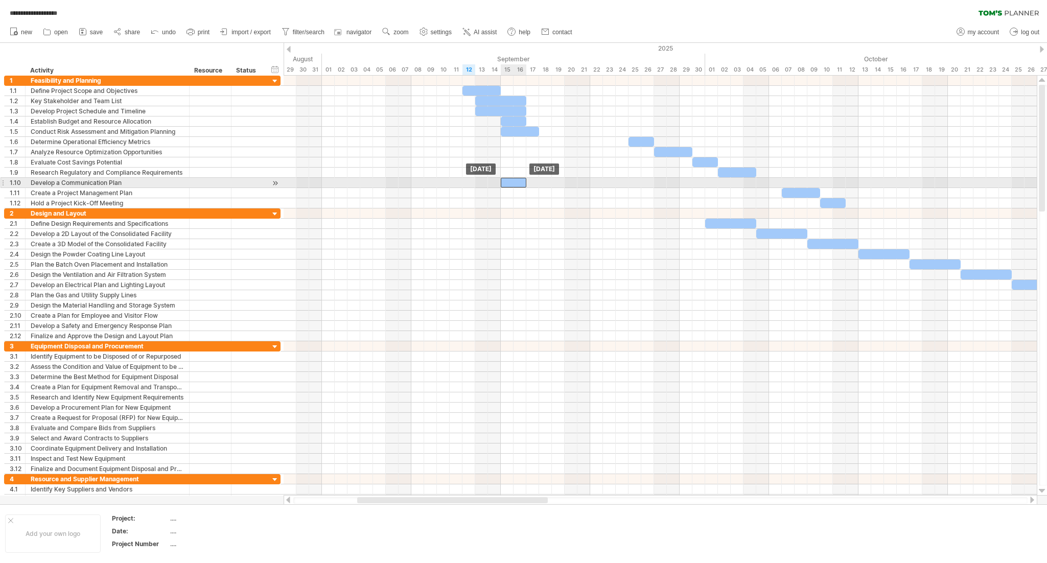
drag, startPoint x: 764, startPoint y: 180, endPoint x: 510, endPoint y: 181, distance: 253.4
click at [510, 181] on div at bounding box center [514, 183] width 26 height 10
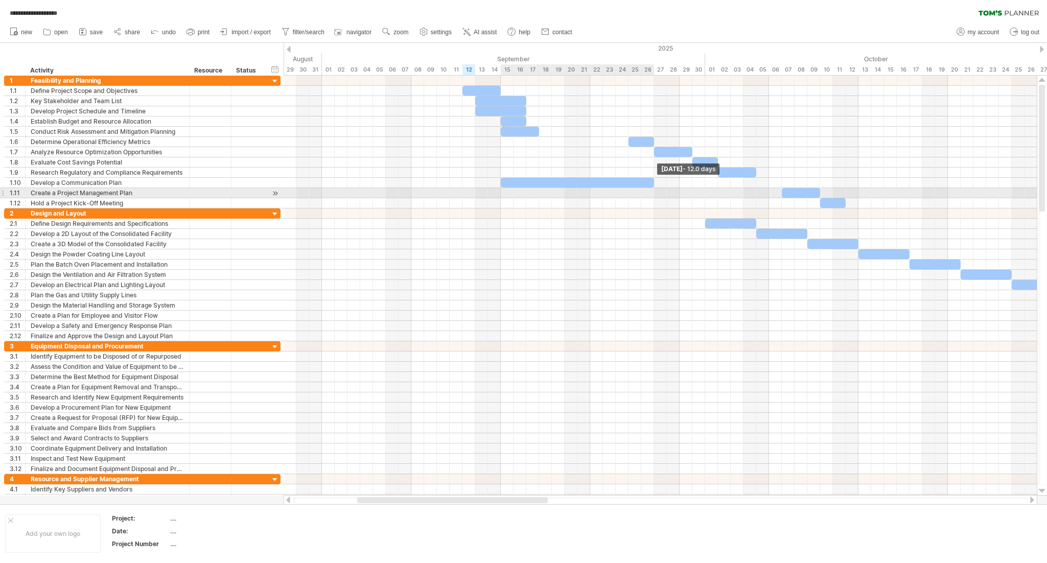
drag, startPoint x: 526, startPoint y: 182, endPoint x: 654, endPoint y: 195, distance: 128.3
click at [647, 195] on div "[DATE] - 12.0 days [DATE]" at bounding box center [660, 286] width 753 height 420
drag, startPoint x: 798, startPoint y: 193, endPoint x: 515, endPoint y: 191, distance: 283.0
click at [515, 191] on div at bounding box center [520, 193] width 38 height 10
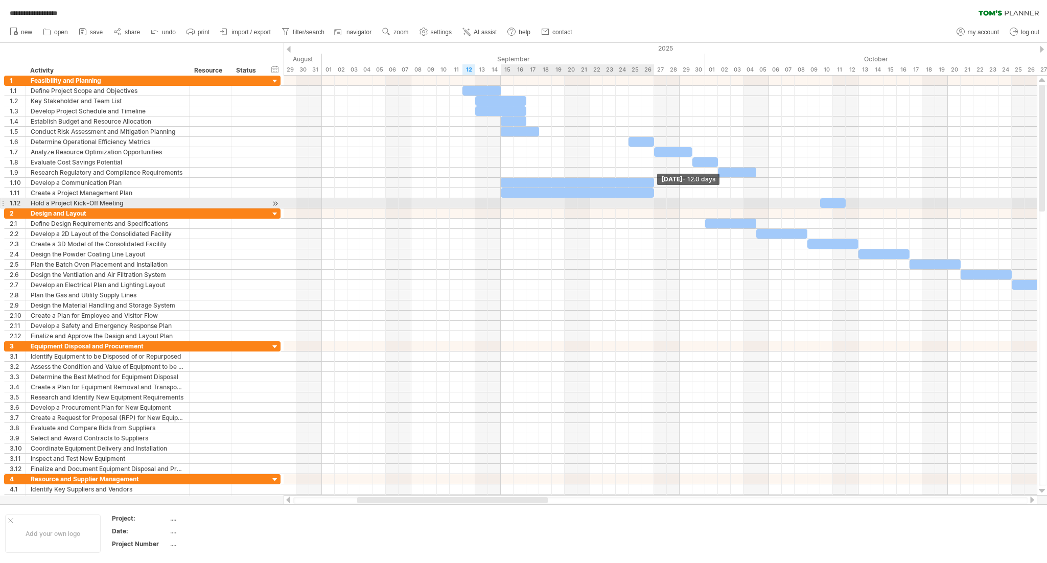
drag, startPoint x: 537, startPoint y: 193, endPoint x: 652, endPoint y: 201, distance: 114.7
click at [647, 200] on div "[DATE] - 12.0 days [DATE]" at bounding box center [660, 286] width 753 height 420
drag, startPoint x: 829, startPoint y: 201, endPoint x: 700, endPoint y: 201, distance: 128.7
click at [647, 201] on div at bounding box center [705, 203] width 26 height 10
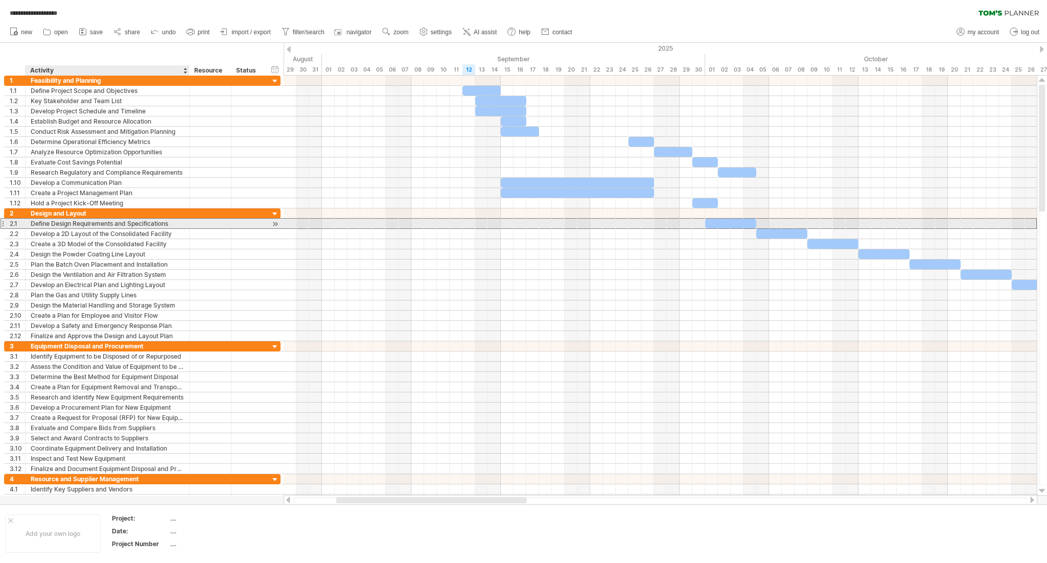
click at [88, 224] on div "Define Design Requirements and Specifications" at bounding box center [107, 224] width 153 height 10
click at [0, 0] on input "**********" at bounding box center [0, 0] width 0 height 0
click at [88, 224] on input "**********" at bounding box center [107, 224] width 153 height 10
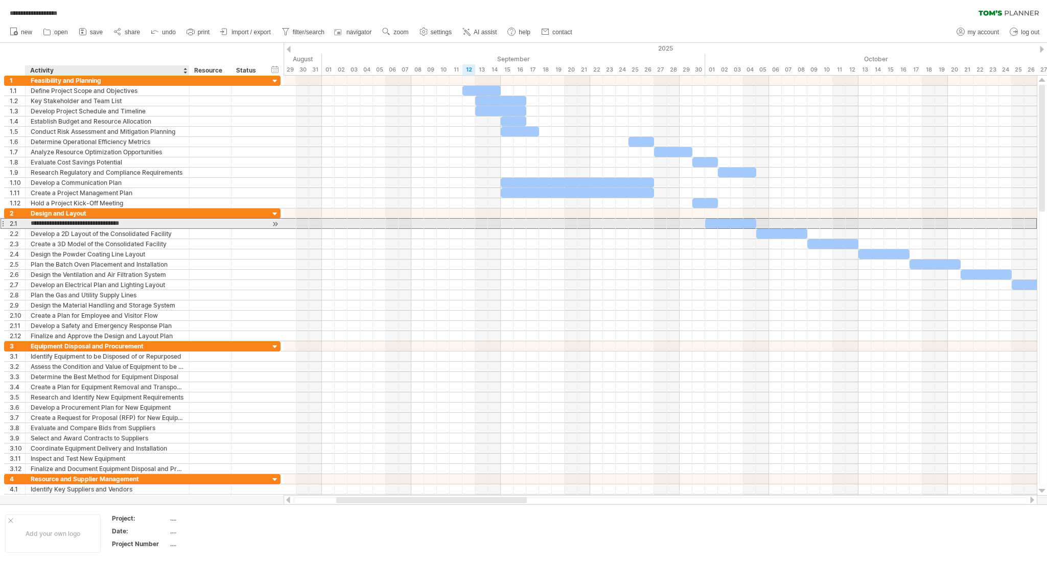
type input "**********"
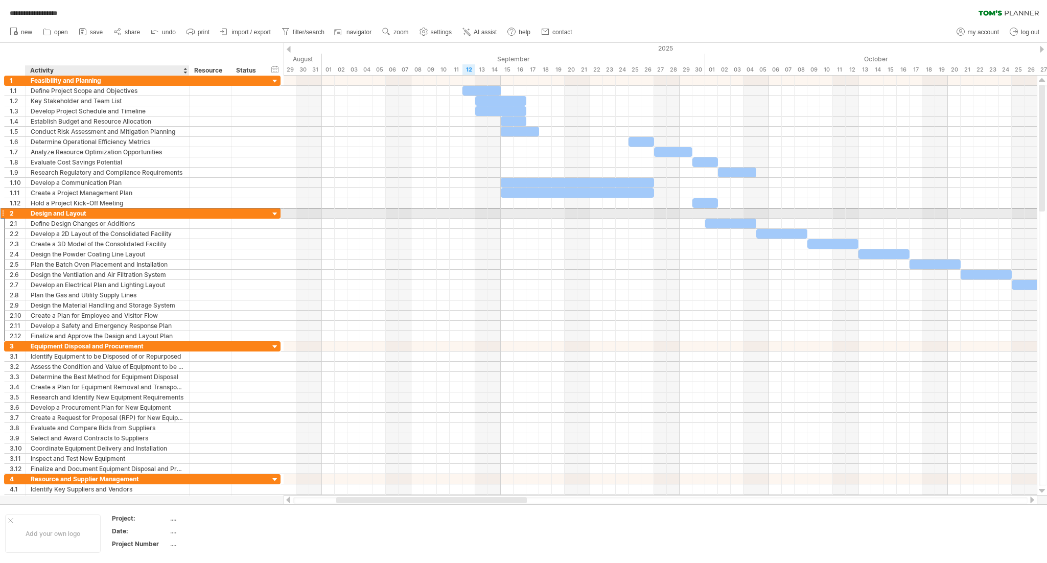
click at [86, 211] on div "Design and Layout" at bounding box center [107, 213] width 153 height 10
click at [0, 0] on input "**********" at bounding box center [0, 0] width 0 height 0
click at [100, 213] on input "**********" at bounding box center [107, 213] width 153 height 10
type input "**********"
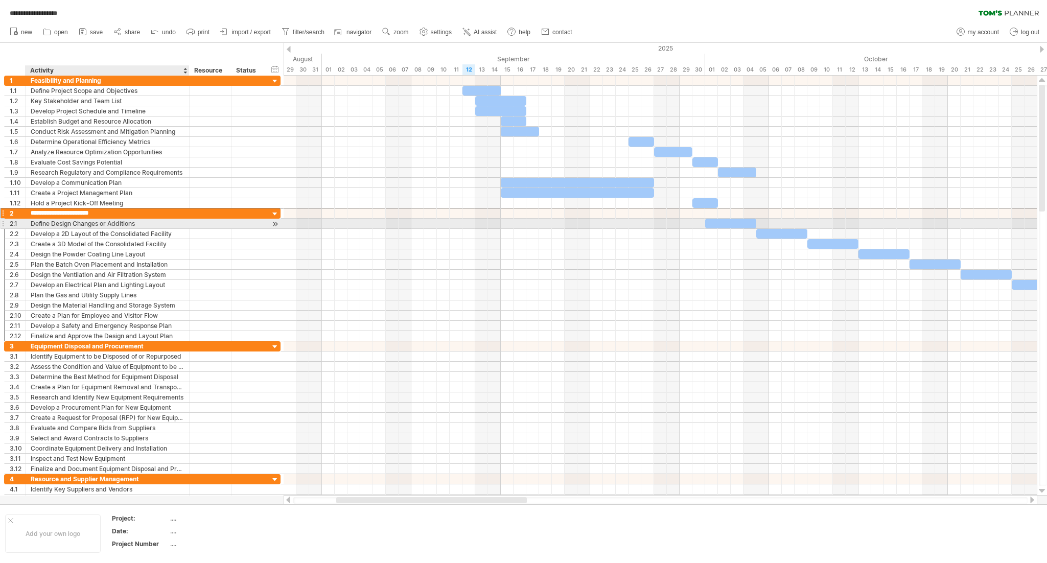
click at [127, 222] on div "Define Design Changes or Additions" at bounding box center [107, 224] width 153 height 10
